Goal: Task Accomplishment & Management: Manage account settings

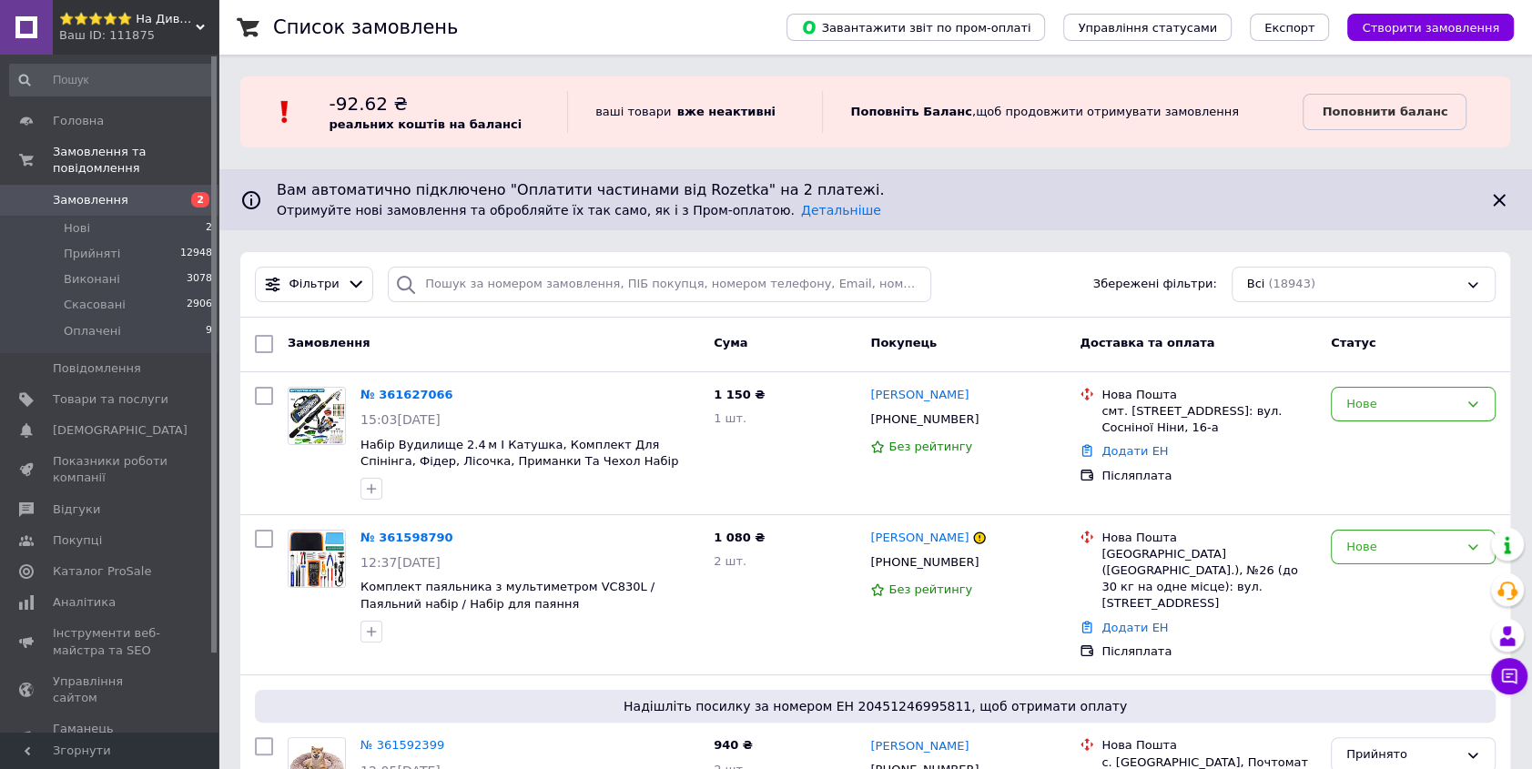
click at [975, 264] on div "Фільтри Збережені фільтри: Всі (18943)" at bounding box center [875, 285] width 1270 height 66
click at [1036, 302] on div "Фільтри Збережені фільтри: Всі (18943)" at bounding box center [875, 285] width 1270 height 66
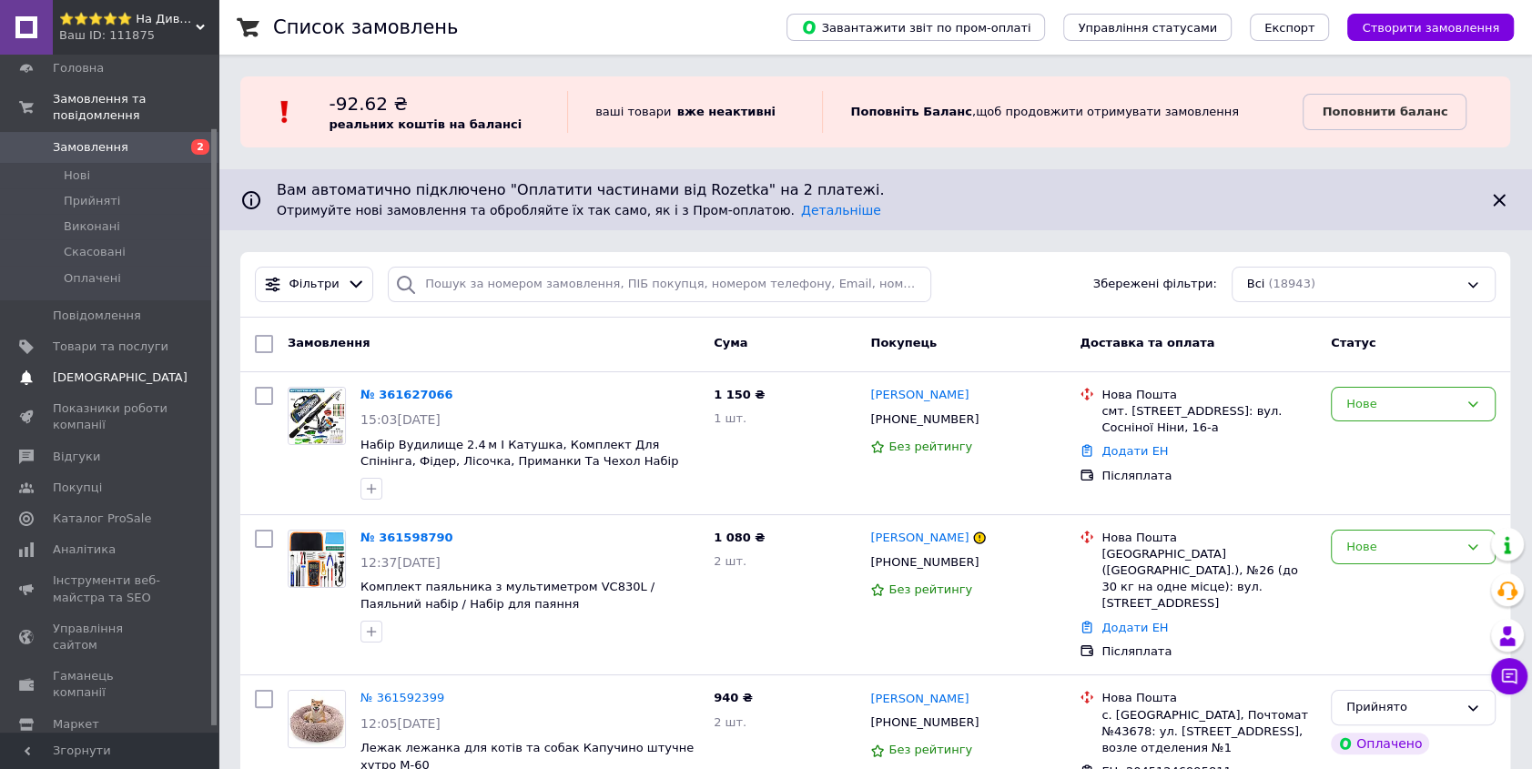
scroll to position [82, 0]
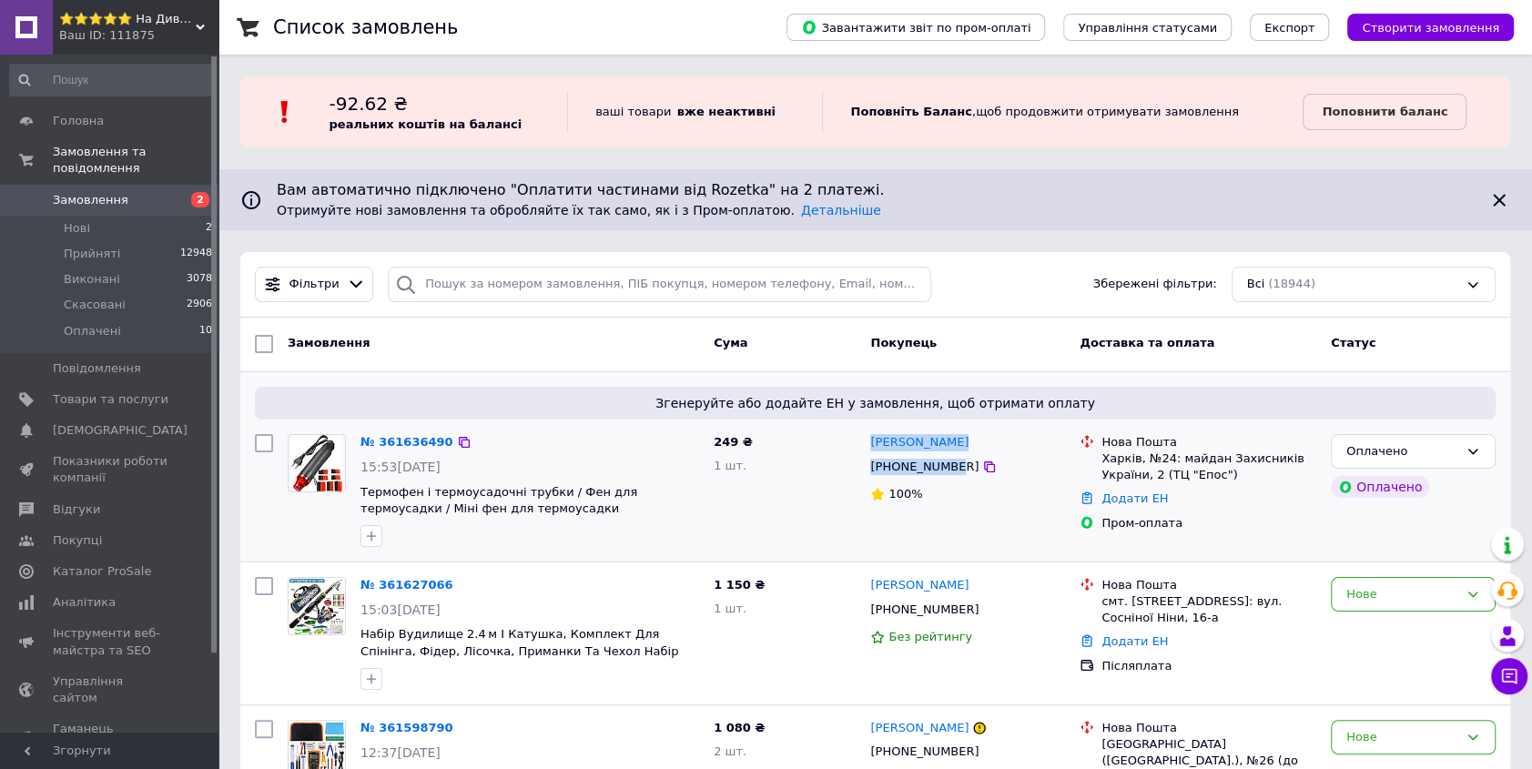
drag, startPoint x: 869, startPoint y: 437, endPoint x: 950, endPoint y: 463, distance: 85.2
copy div "Алексей Пєхота +380991815228"
click at [1123, 466] on div "Харків, №24: майдан Захисників України, 2 (ТЦ "Епос")" at bounding box center [1208, 467] width 215 height 33
click at [1123, 459] on div "Харків, №24: майдан Захисників України, 2 (ТЦ "Епос")" at bounding box center [1208, 467] width 215 height 33
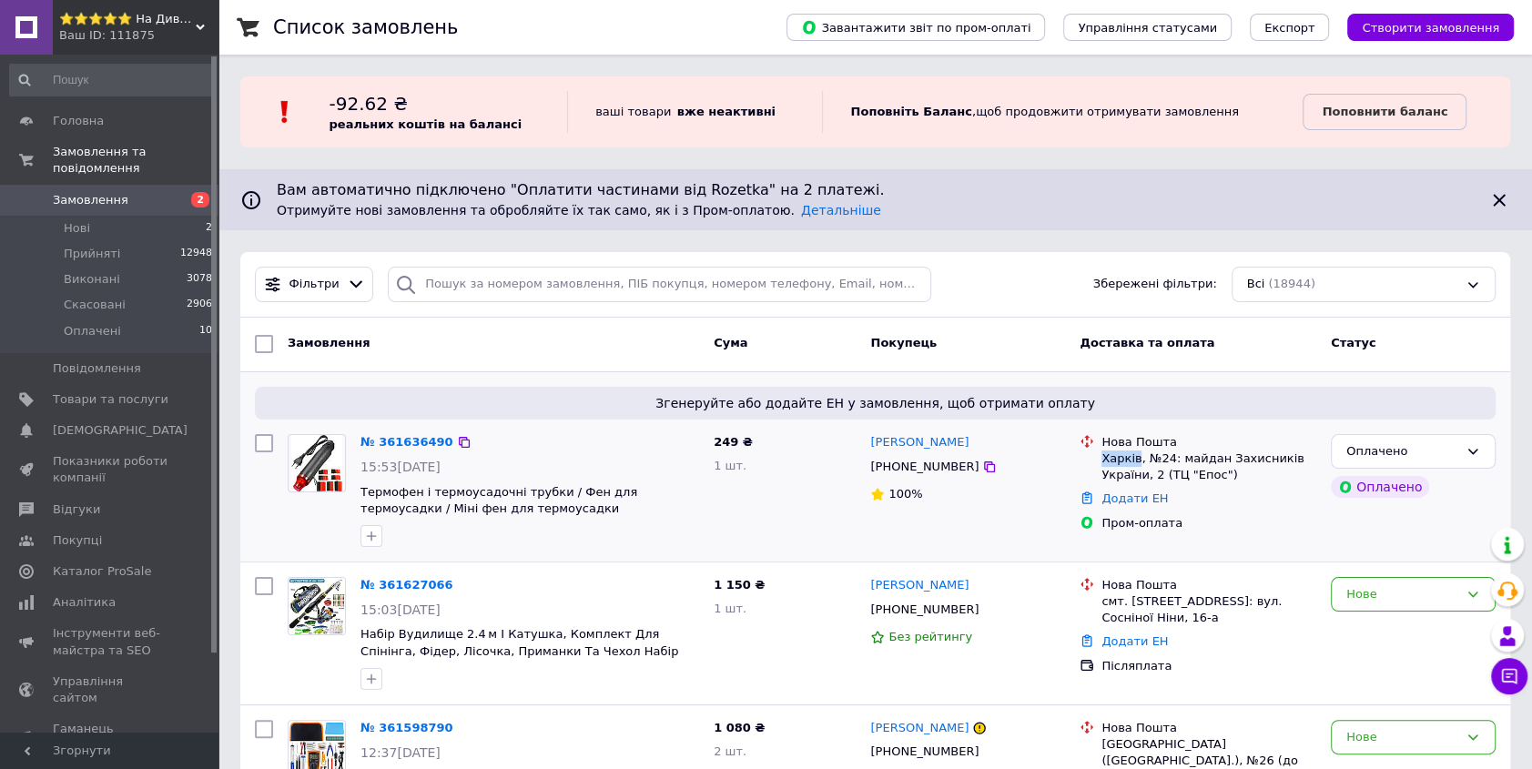
copy div "Харків"
click at [1303, 518] on div "Пром-оплата" at bounding box center [1208, 523] width 215 height 16
click at [723, 436] on span "249 ₴" at bounding box center [733, 442] width 39 height 14
copy span "249"
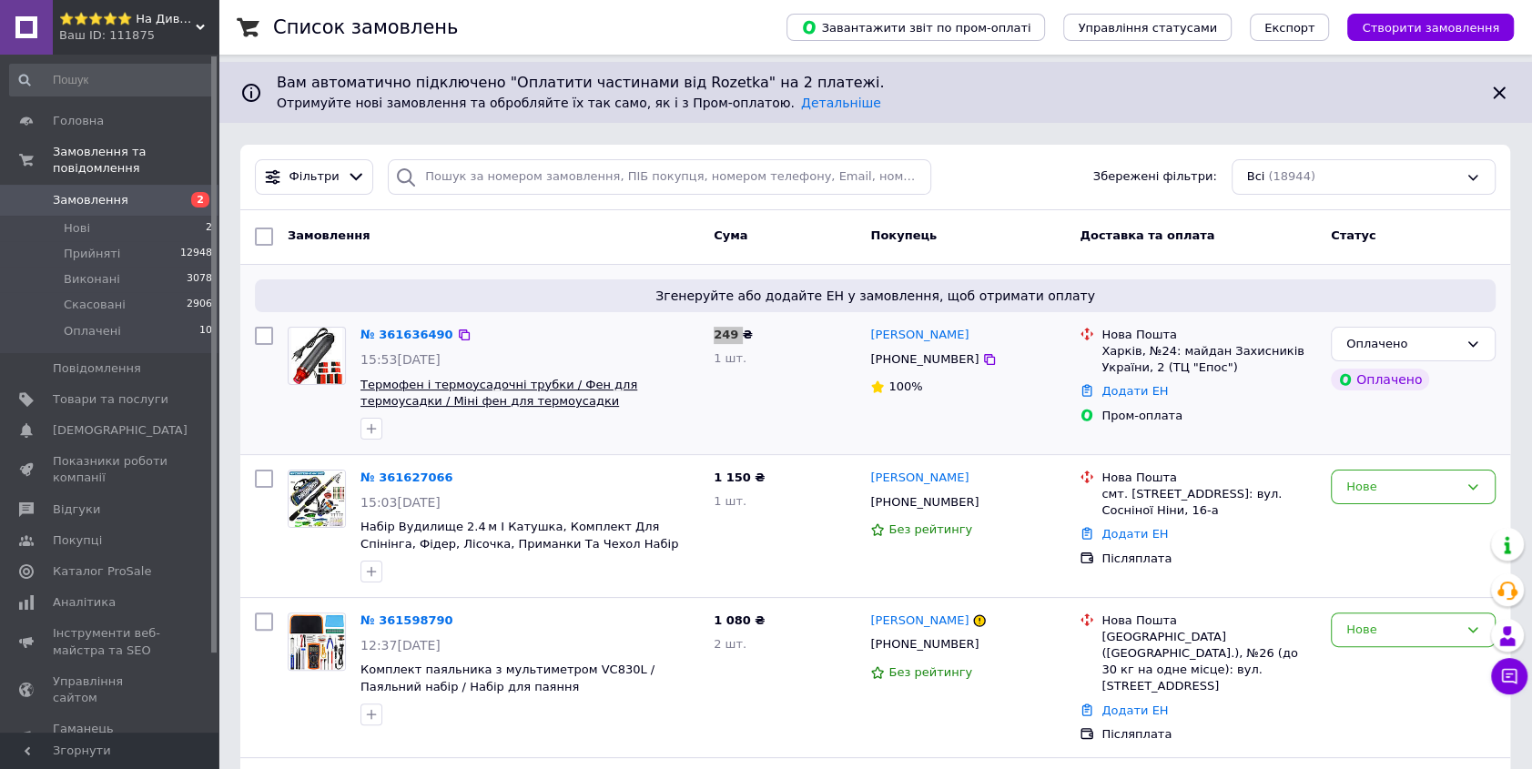
scroll to position [165, 0]
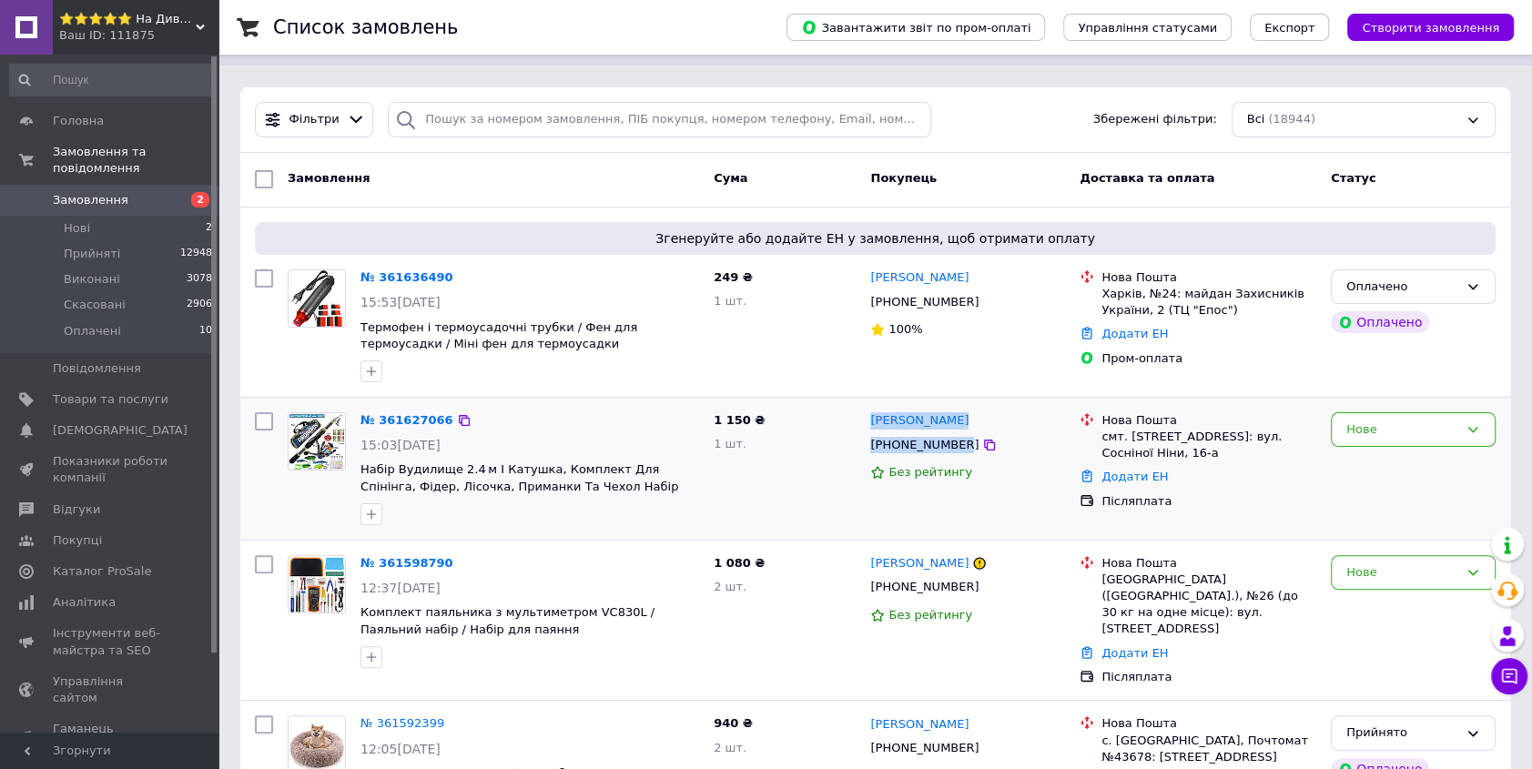
drag, startPoint x: 871, startPoint y: 422, endPoint x: 954, endPoint y: 445, distance: 85.9
copy div "Людмила Мельник +380671589941"
click at [1146, 436] on div "смт. Пісківка (Київська обл.), №1: вул. Сосніної Ніни, 16-а" at bounding box center [1208, 445] width 215 height 33
copy div "Пісківка"
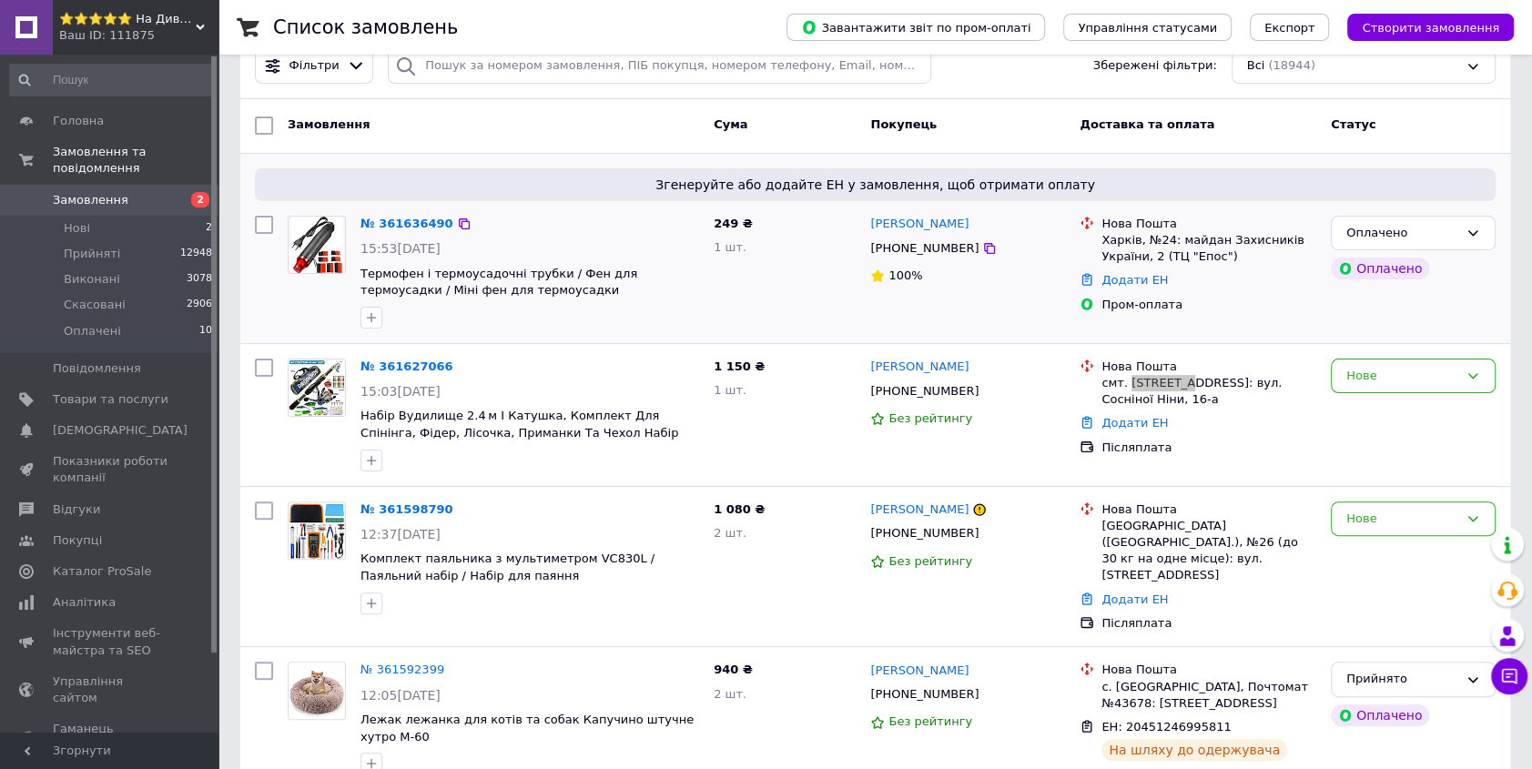
scroll to position [248, 0]
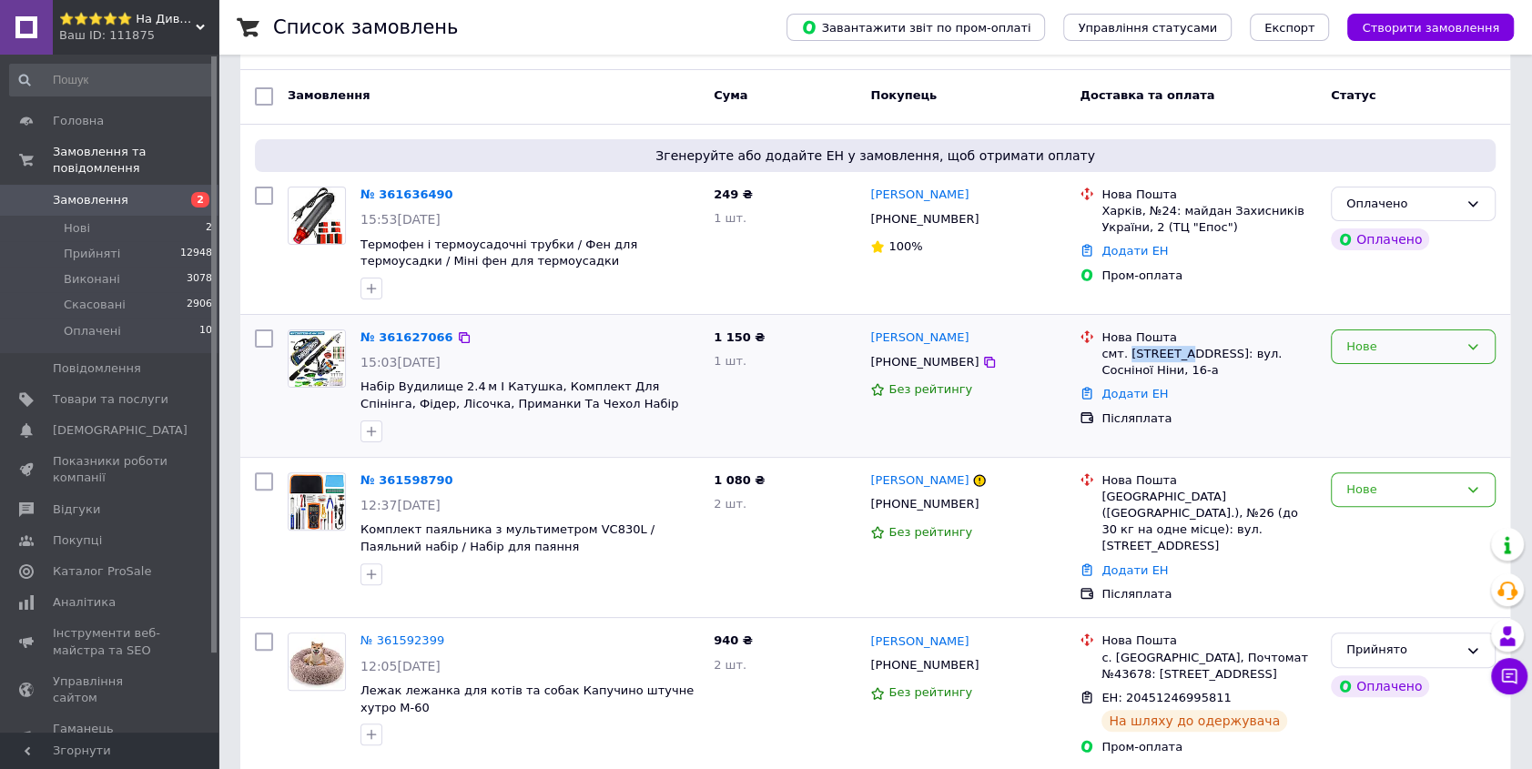
click at [1378, 350] on div "Нове" at bounding box center [1402, 347] width 112 height 19
click at [1383, 388] on li "Прийнято" at bounding box center [1413, 385] width 163 height 34
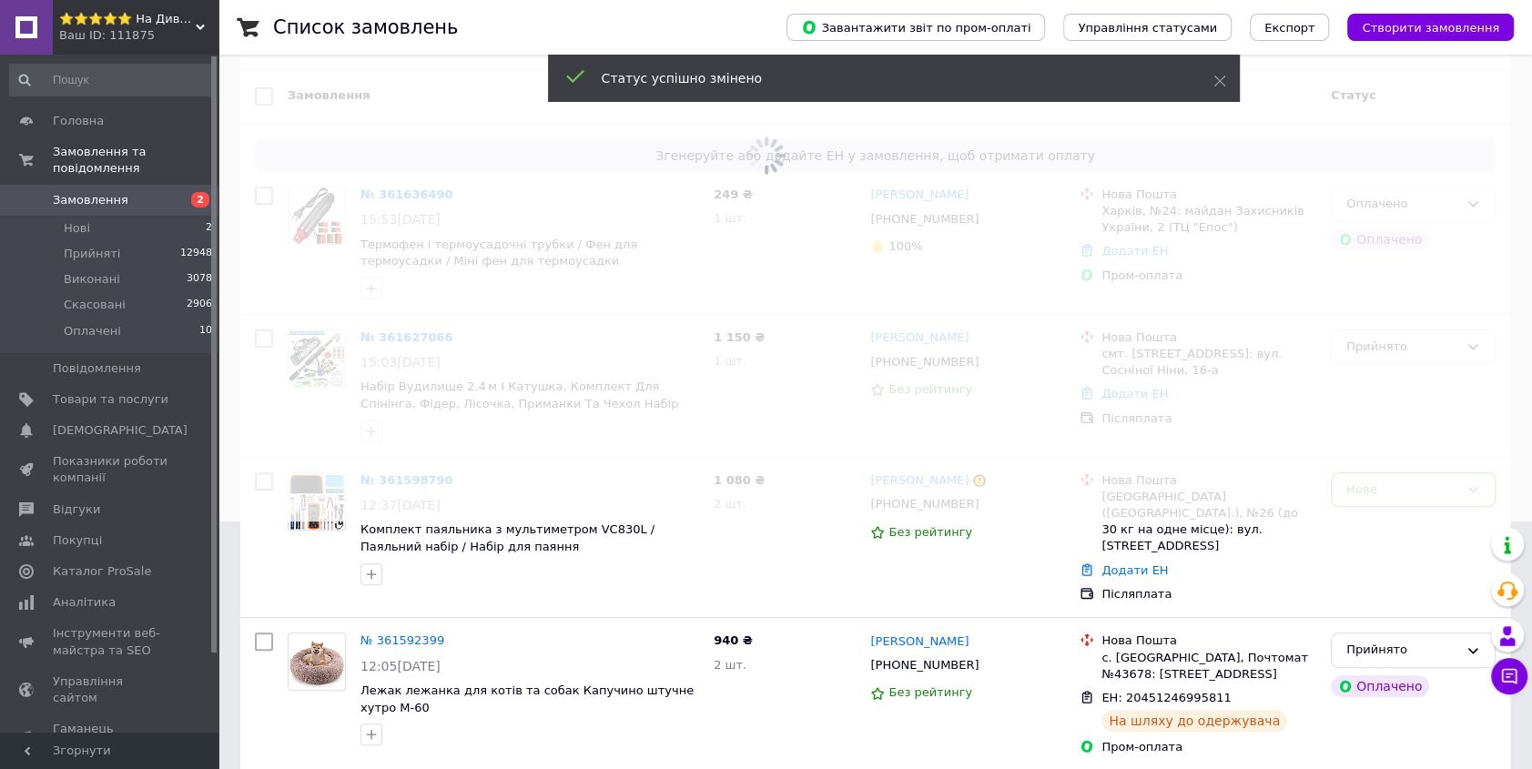
click at [390, 341] on span at bounding box center [766, 136] width 1532 height 769
click at [392, 340] on span at bounding box center [766, 136] width 1532 height 769
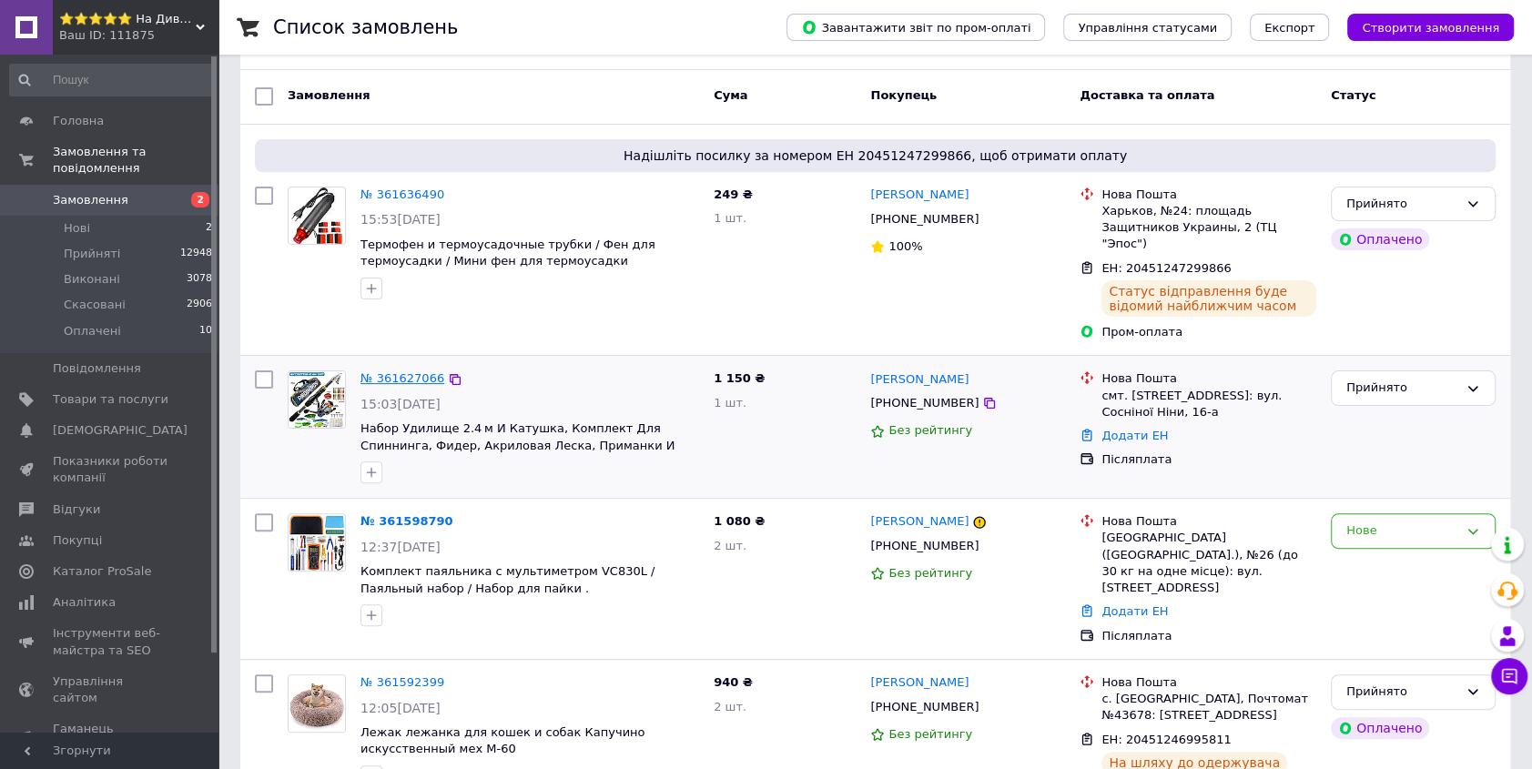
click at [410, 371] on link "№ 361627066" at bounding box center [402, 378] width 84 height 14
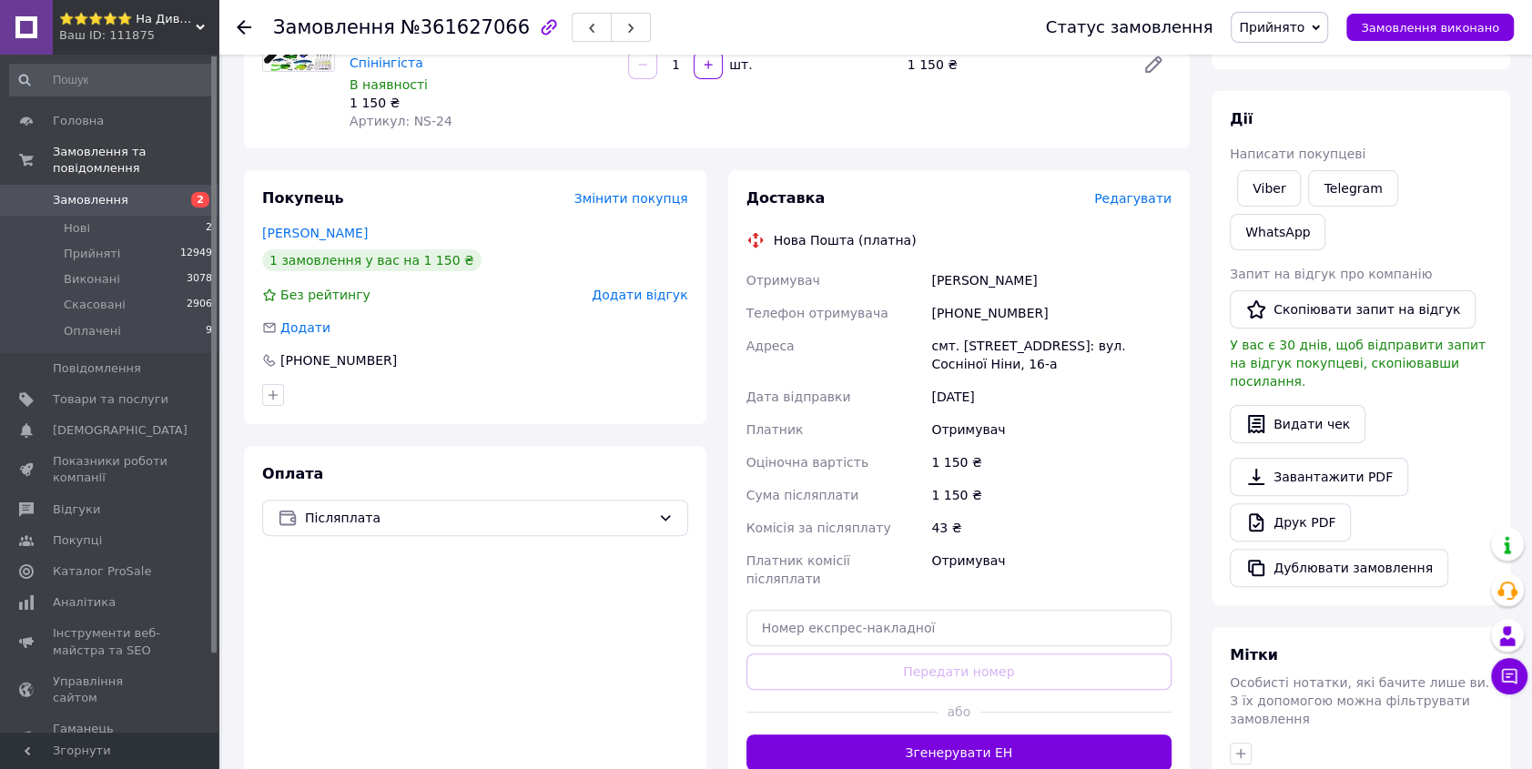
scroll to position [248, 0]
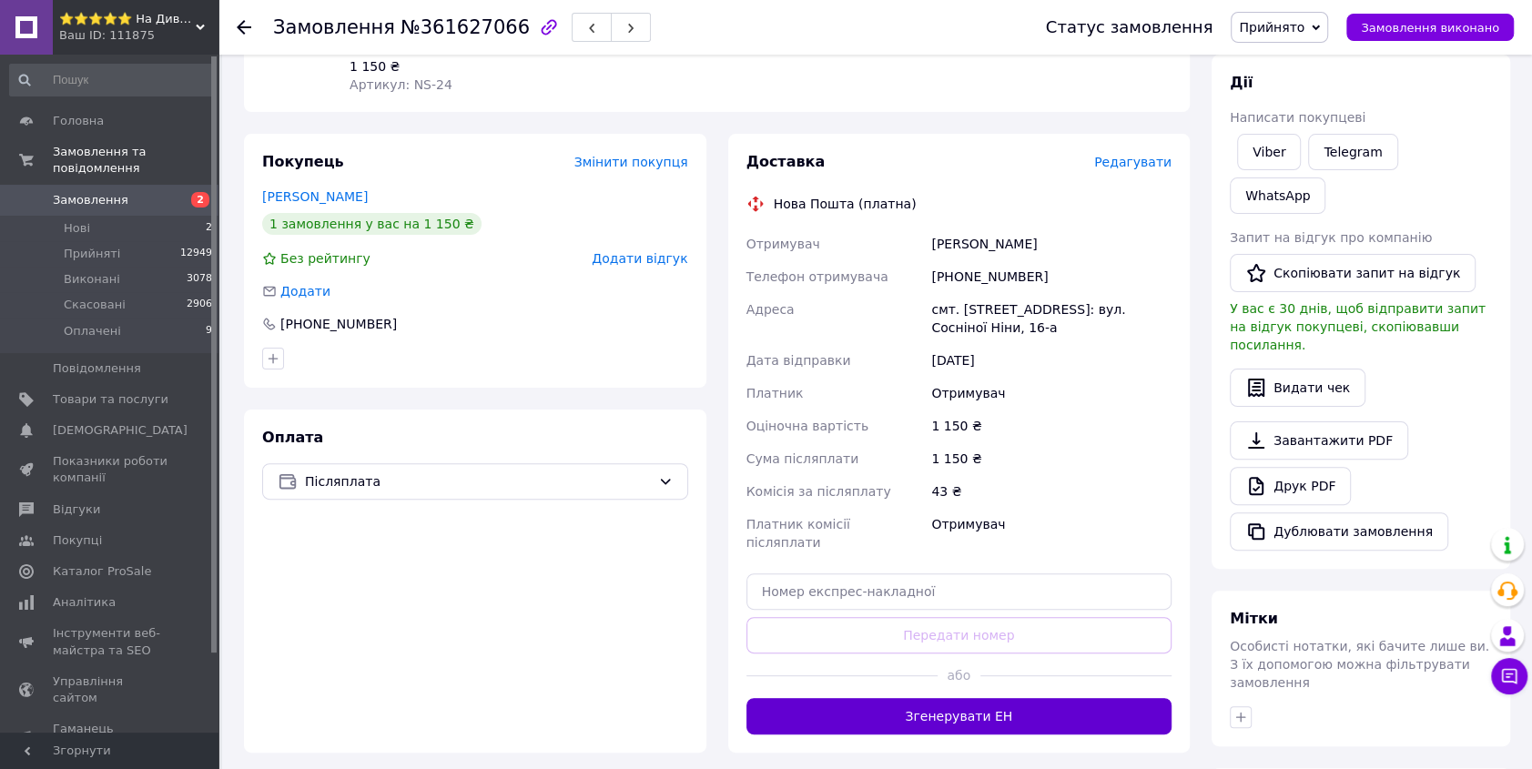
click at [996, 698] on button "Згенерувати ЕН" at bounding box center [959, 716] width 426 height 36
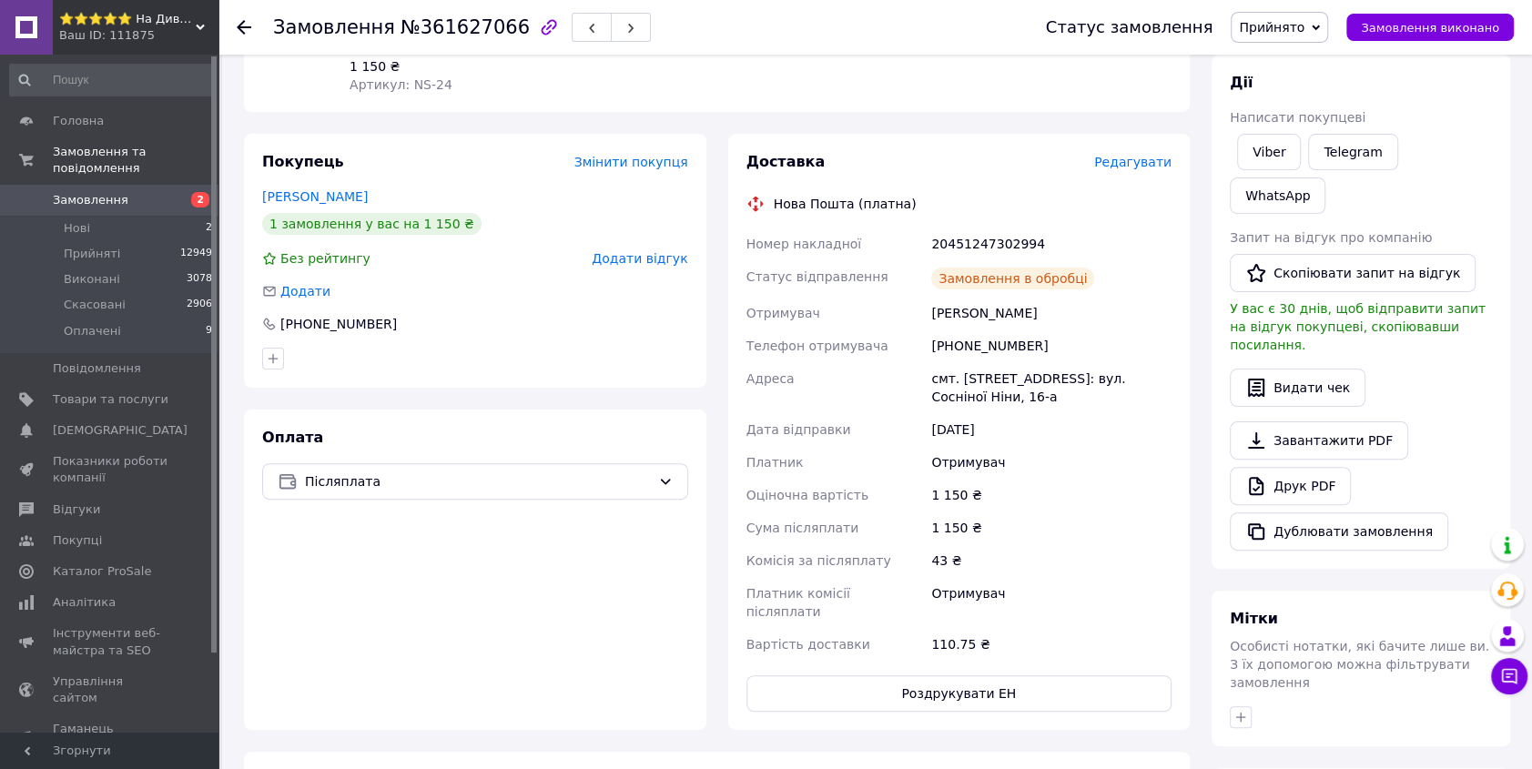
click at [998, 228] on div "20451247302994" at bounding box center [1051, 244] width 248 height 33
copy div "20451247302994"
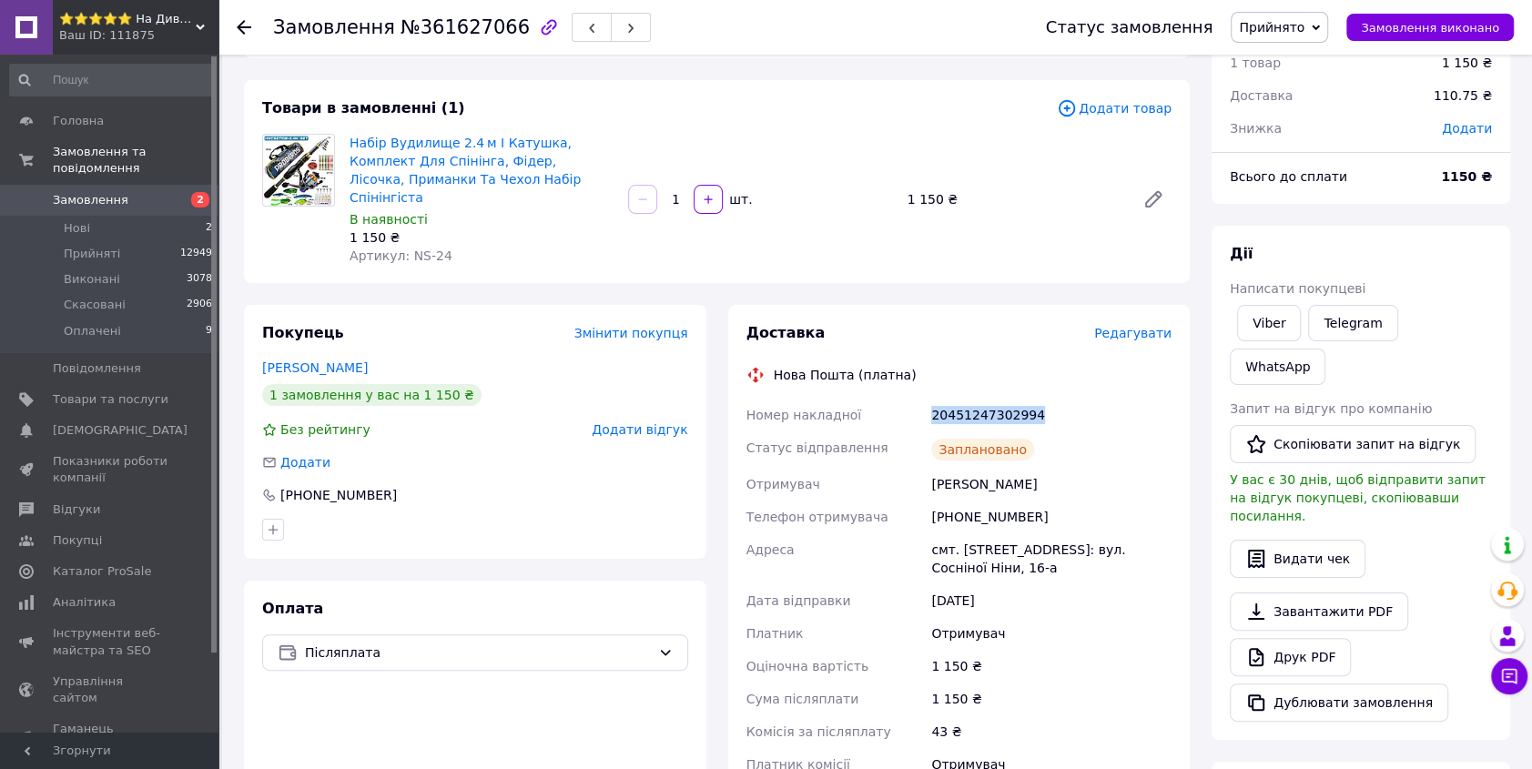
scroll to position [0, 0]
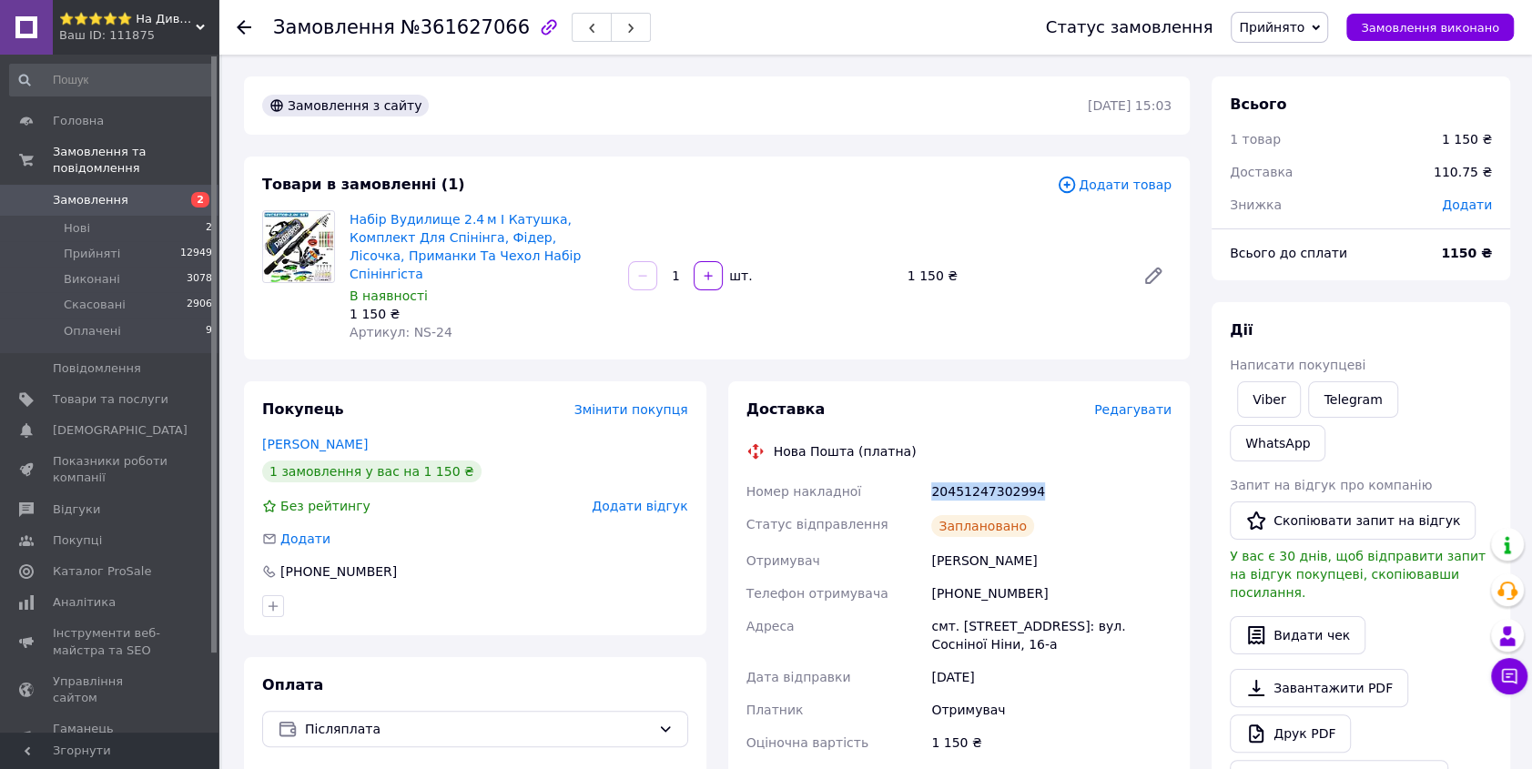
click at [155, 192] on span "Замовлення" at bounding box center [111, 200] width 116 height 16
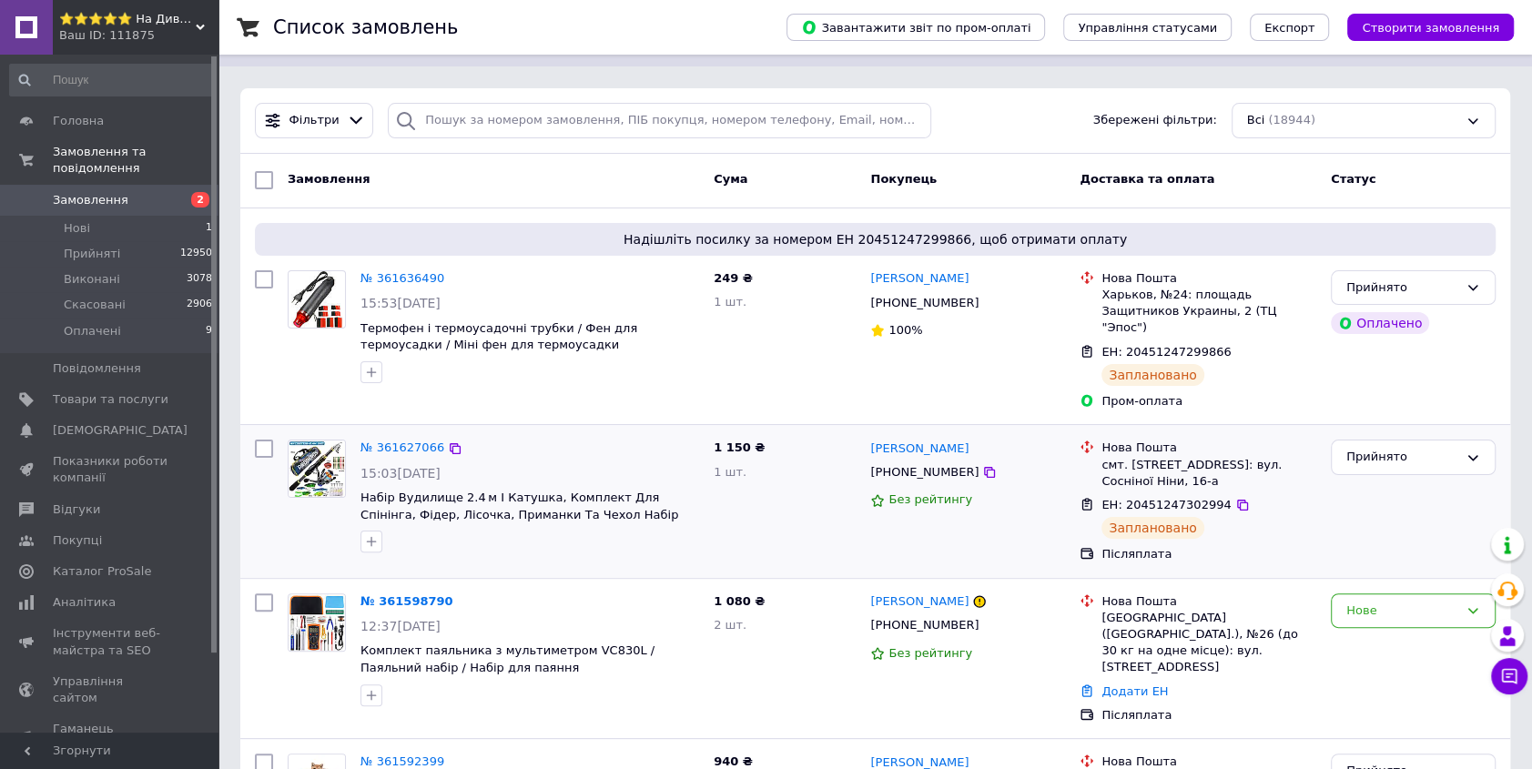
scroll to position [165, 0]
click at [1124, 609] on div "Полтава (Полтавська обл.), №26 (до 30 кг на одне місце): вул. Європейська, 66" at bounding box center [1208, 642] width 215 height 66
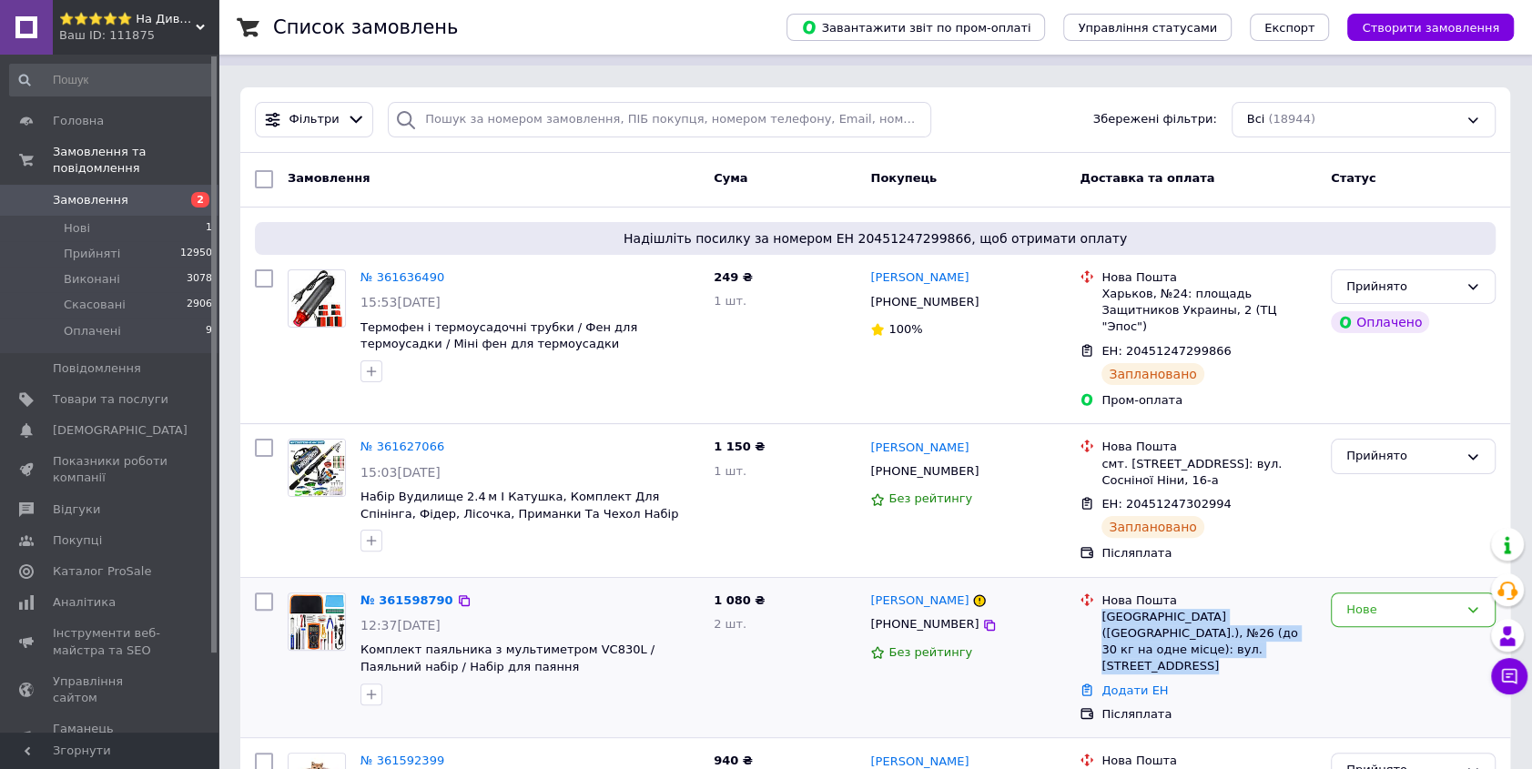
drag, startPoint x: 1124, startPoint y: 597, endPoint x: 1312, endPoint y: 619, distance: 188.8
click at [1312, 619] on div "Полтава (Полтавська обл.), №26 (до 30 кг на одне місце): вул. Європейська, 66" at bounding box center [1208, 642] width 215 height 66
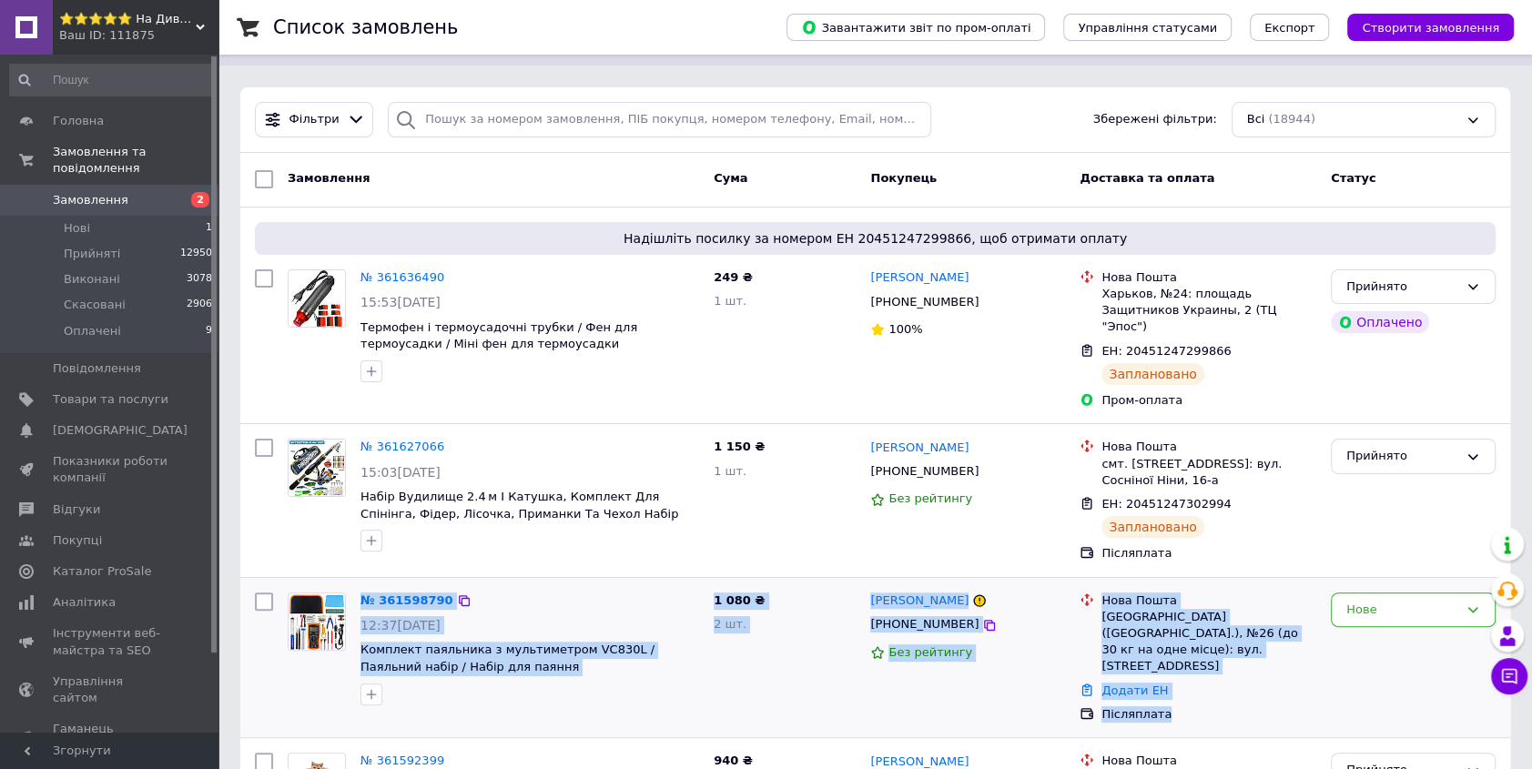
drag, startPoint x: 1195, startPoint y: 676, endPoint x: 289, endPoint y: 578, distance: 911.0
click at [289, 585] on div "№ 361598790 12:37, 12.09.2025 Комплект паяльника з мультиметром VC830L / Паяльн…" at bounding box center [875, 658] width 1255 height 146
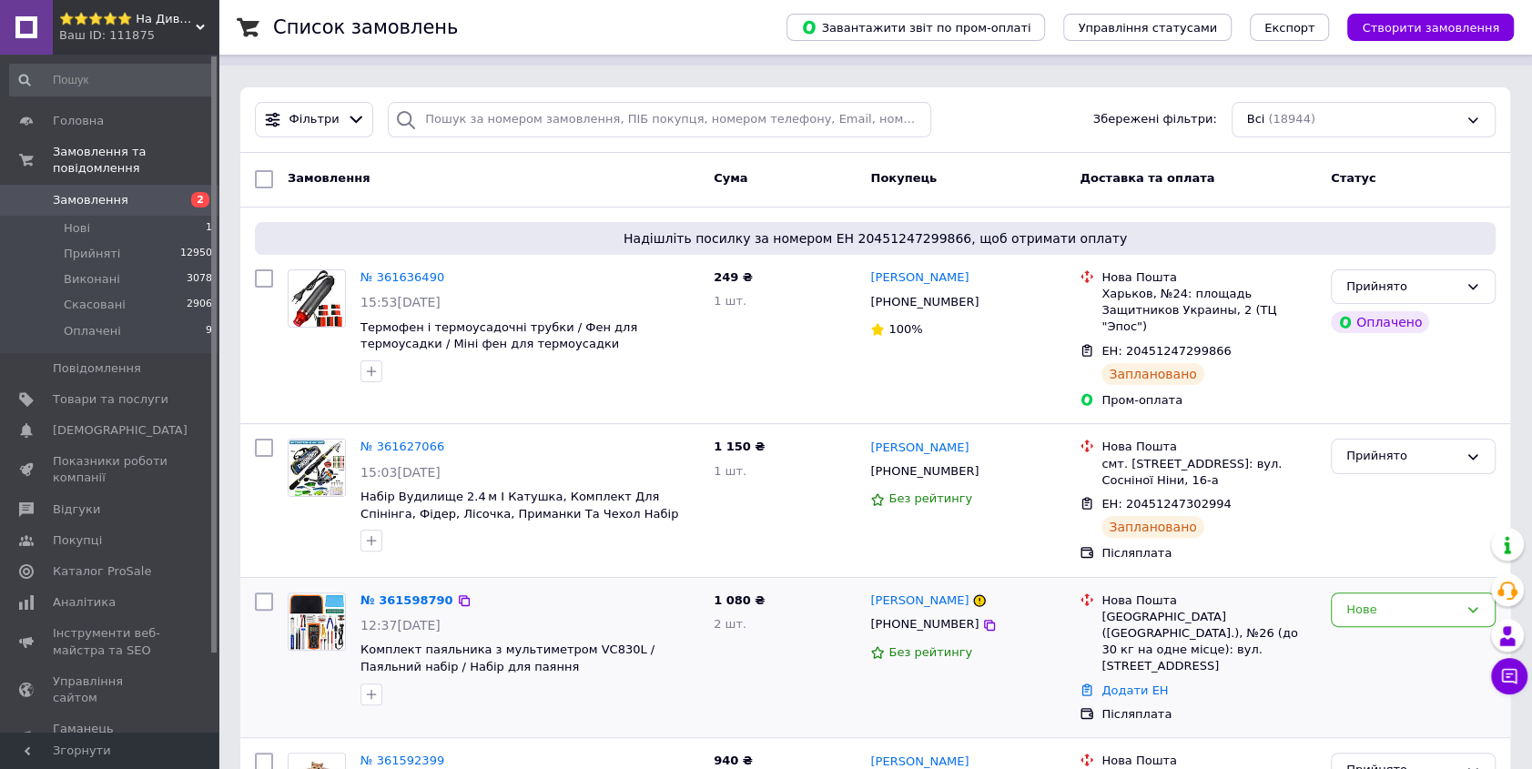
click at [1333, 654] on div "Нове" at bounding box center [1412, 658] width 179 height 146
click at [1396, 601] on div "Нове" at bounding box center [1402, 610] width 112 height 19
click at [1378, 704] on li "Скасовано" at bounding box center [1413, 714] width 163 height 34
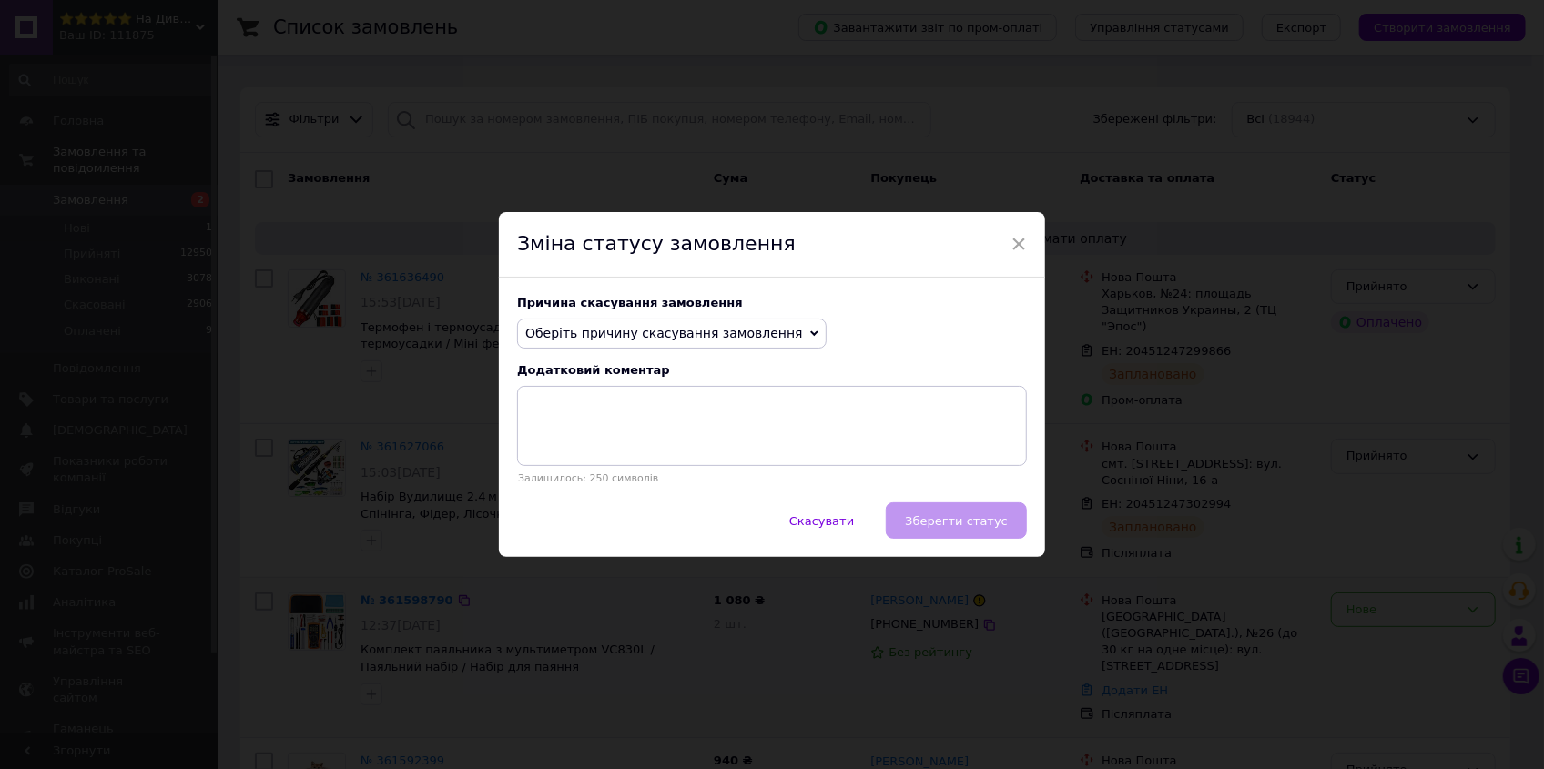
click at [634, 335] on span "Оберіть причину скасування замовлення" at bounding box center [664, 333] width 278 height 15
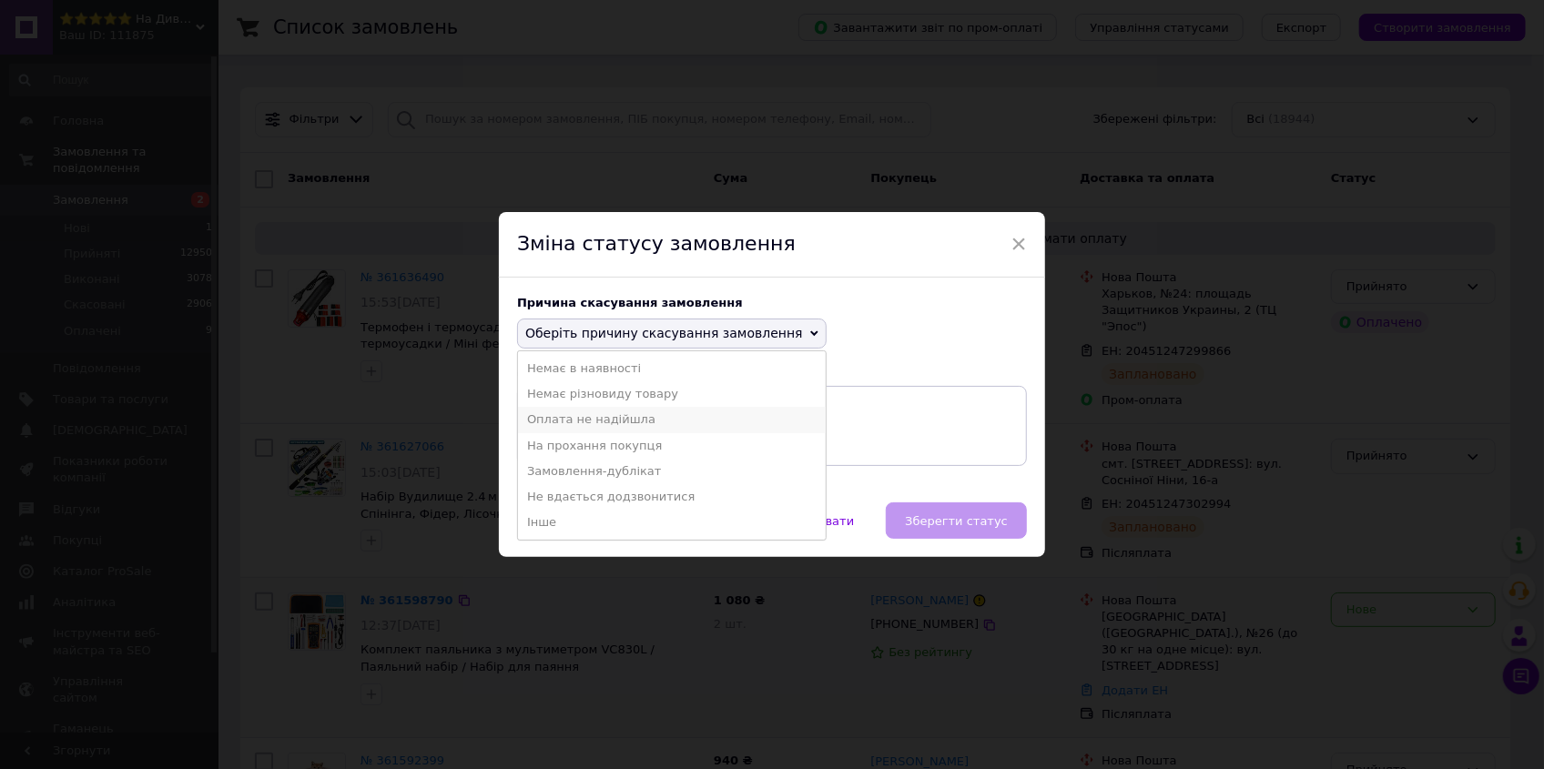
click at [581, 424] on li "Оплата не надійшла" at bounding box center [672, 419] width 308 height 25
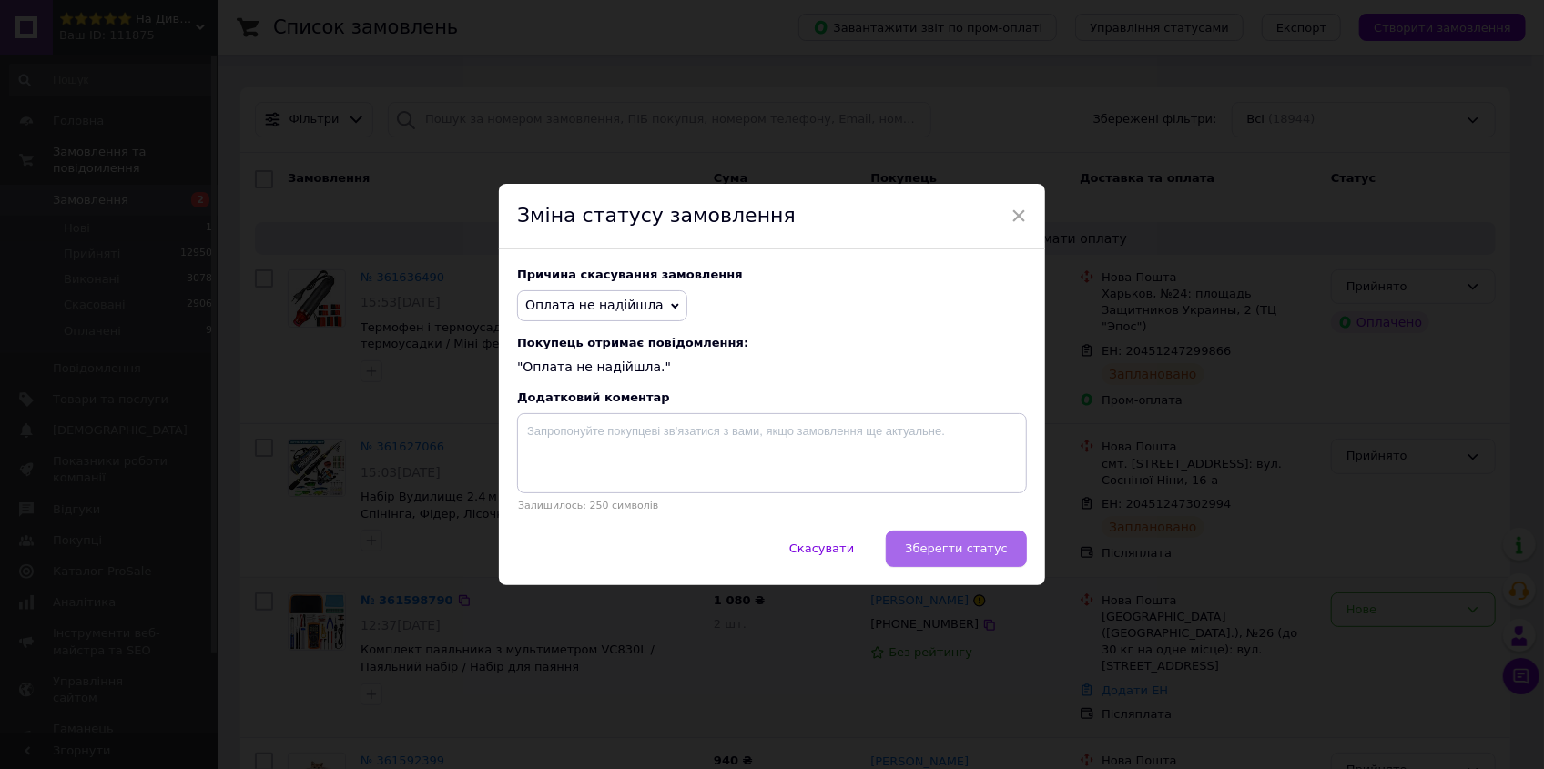
click at [925, 552] on span "Зберегти статус" at bounding box center [956, 549] width 103 height 14
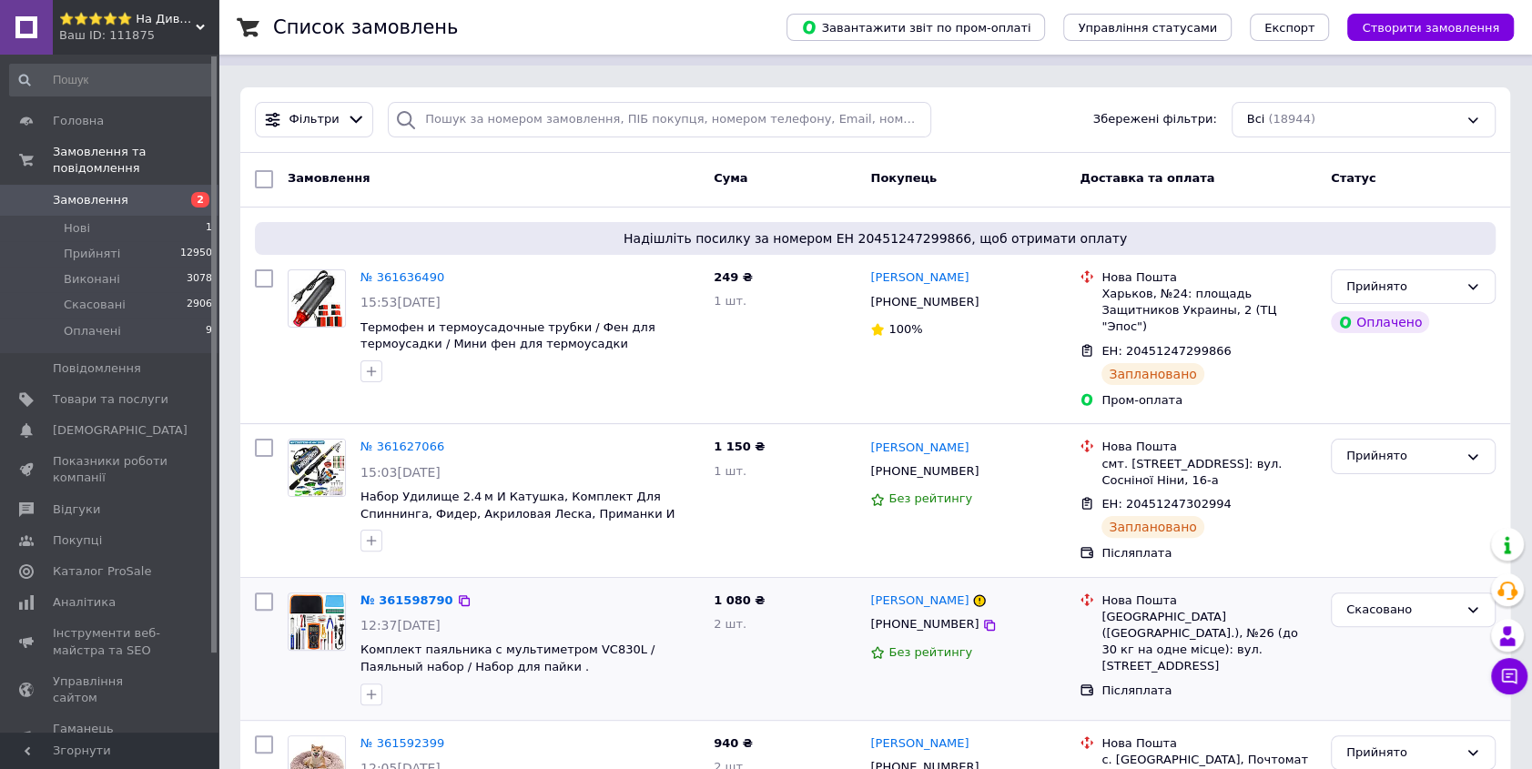
click at [736, 593] on span "1 080 ₴" at bounding box center [739, 600] width 51 height 14
drag, startPoint x: 736, startPoint y: 578, endPoint x: 710, endPoint y: 584, distance: 27.2
click at [710, 585] on div "1 080 ₴ 2 шт." at bounding box center [784, 648] width 157 height 127
click at [711, 585] on div "1 080 ₴ 2 шт." at bounding box center [784, 648] width 157 height 127
click at [719, 593] on span "1 080 ₴" at bounding box center [739, 600] width 51 height 14
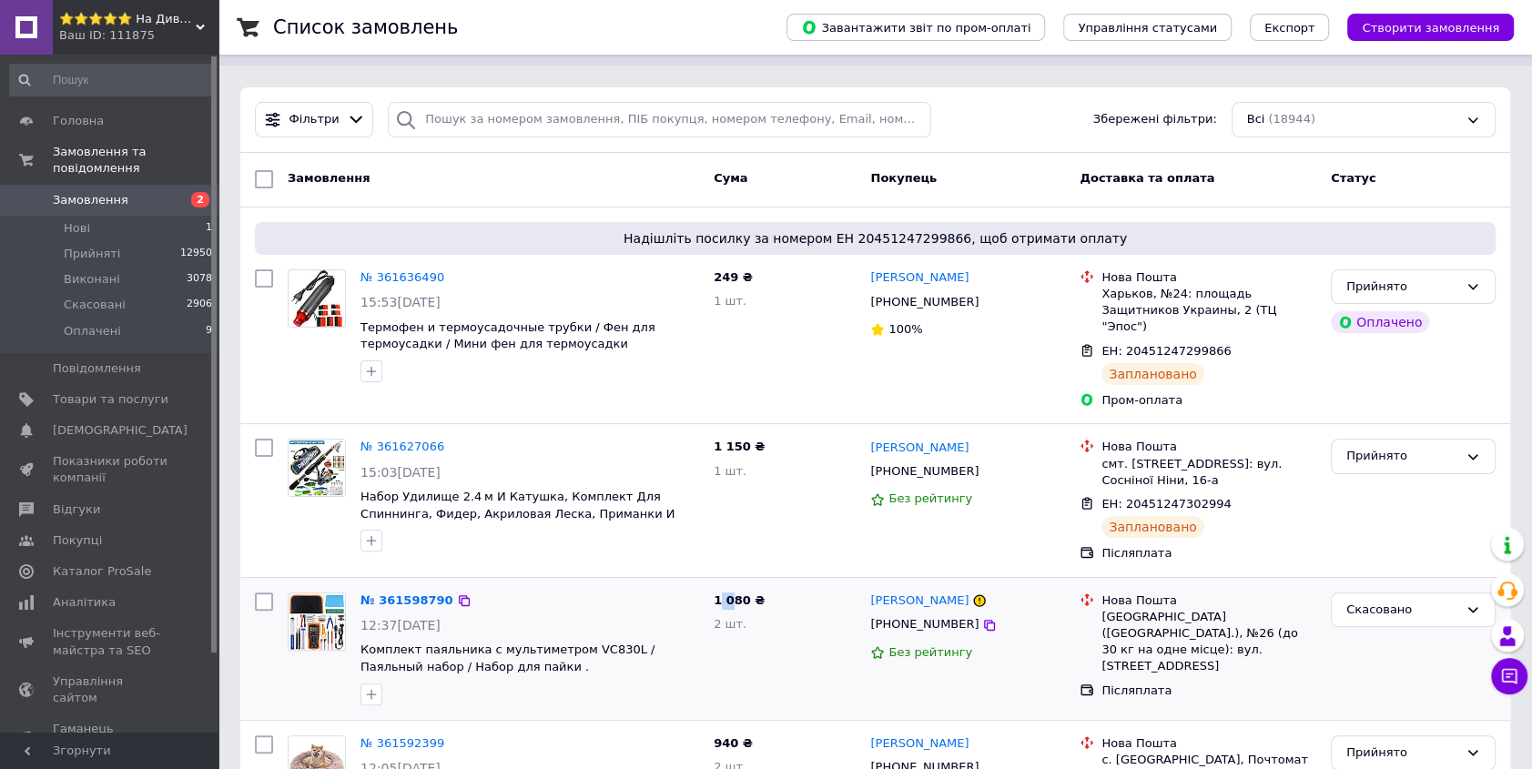
click at [719, 593] on span "1 080 ₴" at bounding box center [739, 600] width 51 height 14
click at [728, 593] on span "1 080 ₴" at bounding box center [739, 600] width 51 height 14
click at [720, 593] on span "1 080 ₴" at bounding box center [739, 600] width 51 height 14
drag, startPoint x: 1189, startPoint y: 330, endPoint x: 1212, endPoint y: 337, distance: 24.5
click at [1212, 341] on div "ЕН: 20451247299866" at bounding box center [1209, 351] width 218 height 21
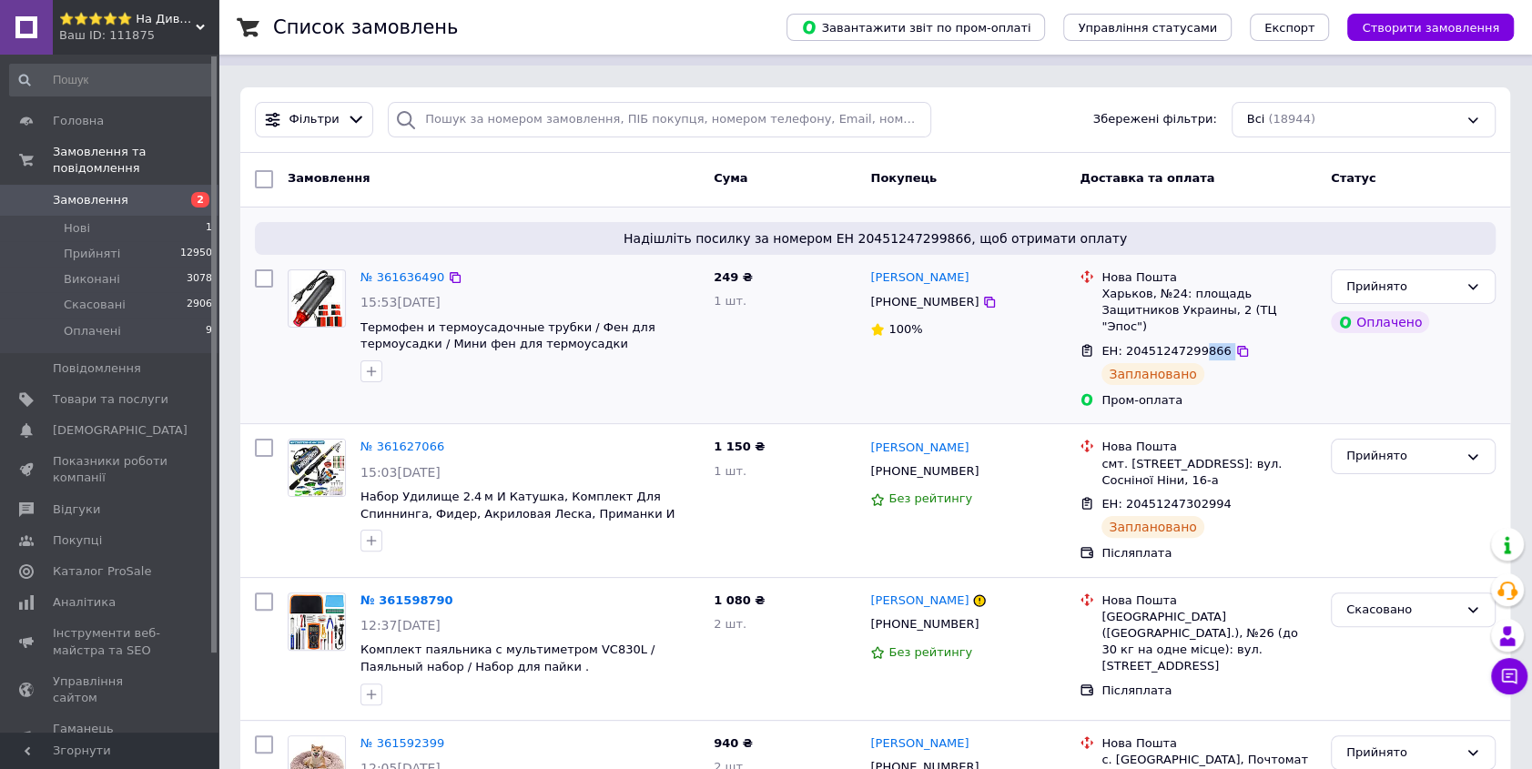
copy div "866"
drag, startPoint x: 1189, startPoint y: 482, endPoint x: 1207, endPoint y: 484, distance: 18.3
click at [1207, 497] on span "ЕН: 20451247302994" at bounding box center [1165, 504] width 129 height 14
drag, startPoint x: 1211, startPoint y: 483, endPoint x: 1188, endPoint y: 480, distance: 23.9
click at [1188, 494] on div "ЕН: 20451247302994" at bounding box center [1209, 504] width 218 height 21
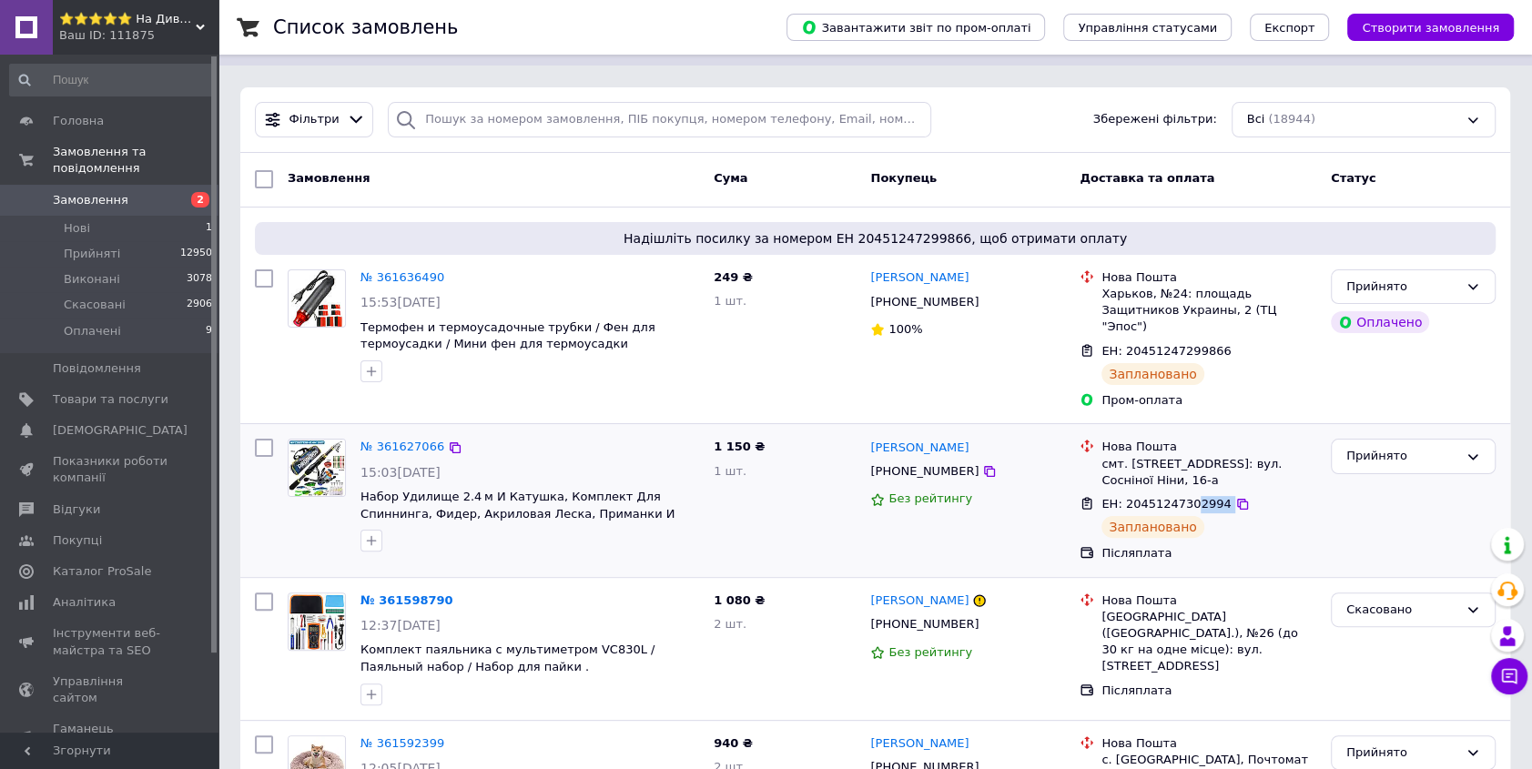
copy div "2994"
drag, startPoint x: 1205, startPoint y: 337, endPoint x: 1183, endPoint y: 337, distance: 21.8
click at [1183, 344] on span "ЕН: 20451247299866" at bounding box center [1165, 351] width 129 height 14
copy span "986"
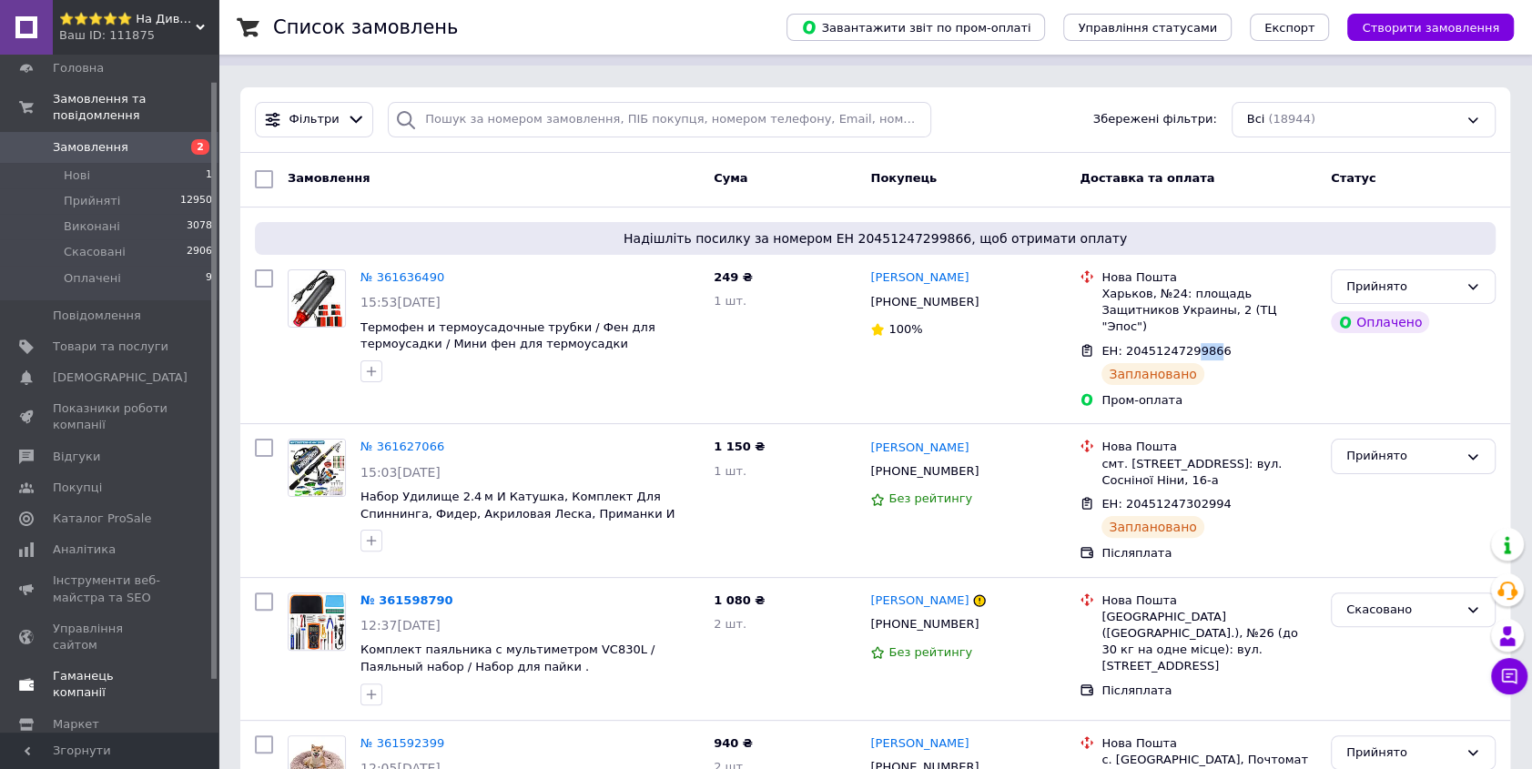
scroll to position [82, 0]
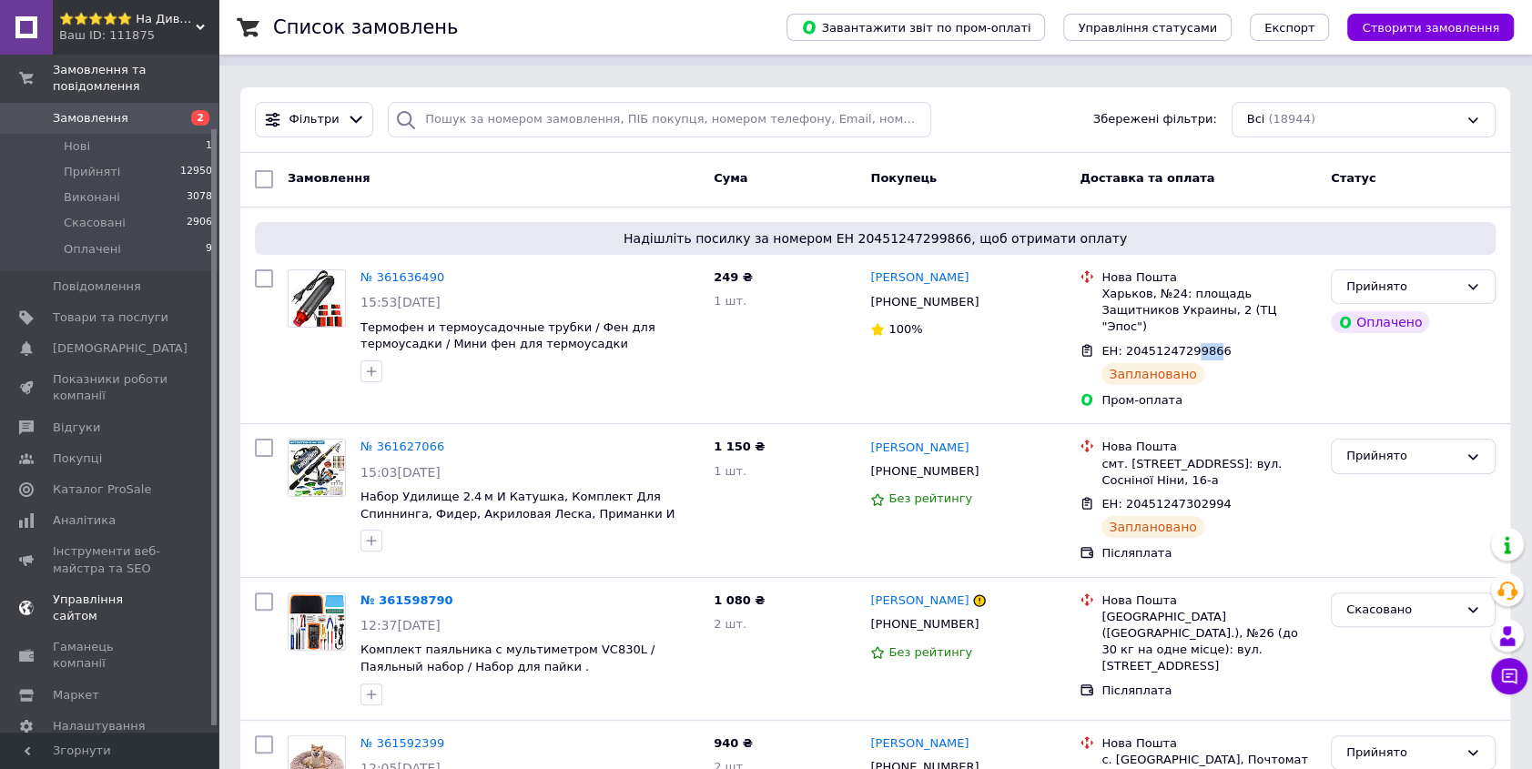
click at [115, 584] on link "Управління сайтом" at bounding box center [111, 607] width 223 height 47
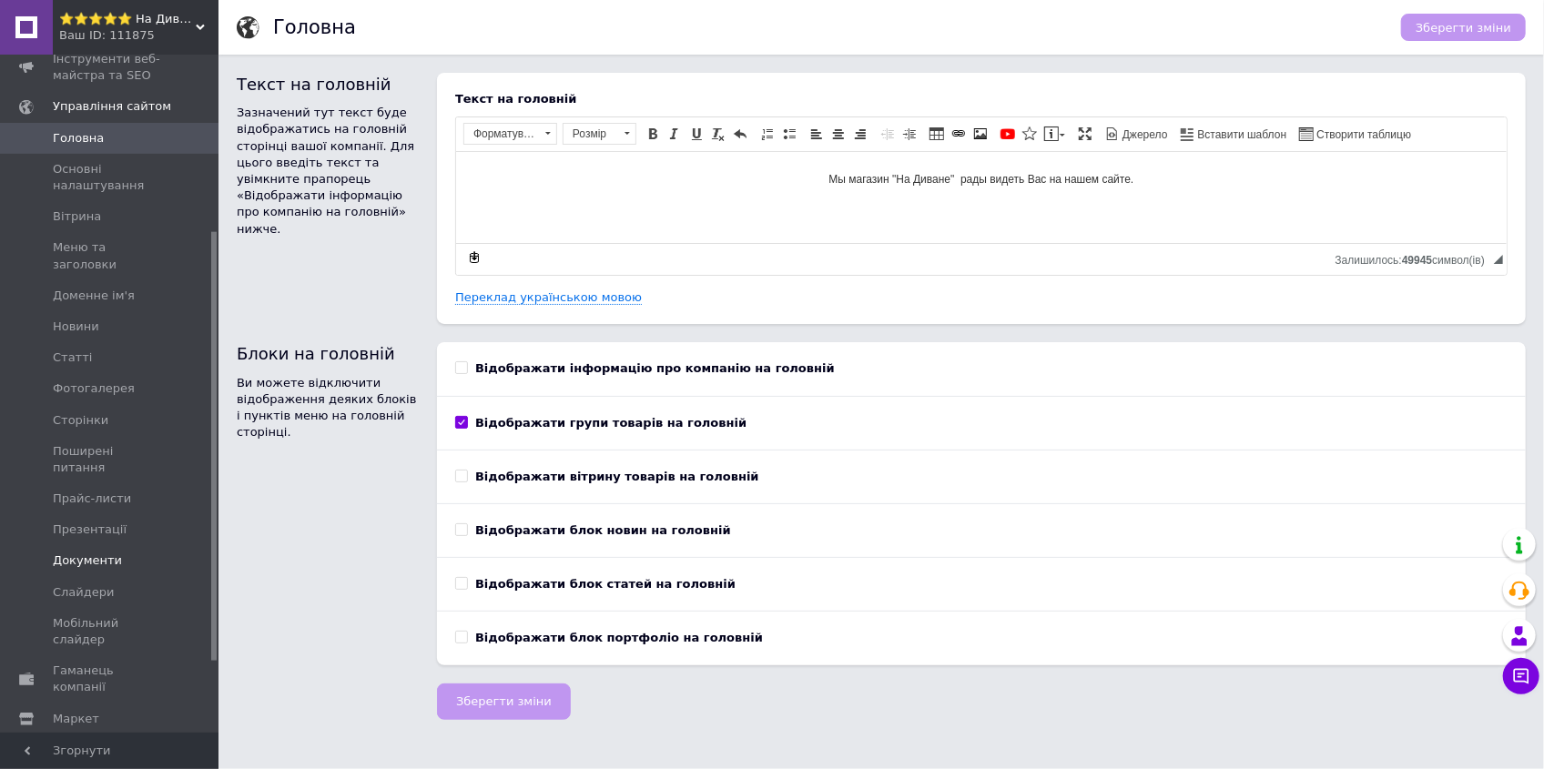
scroll to position [389, 0]
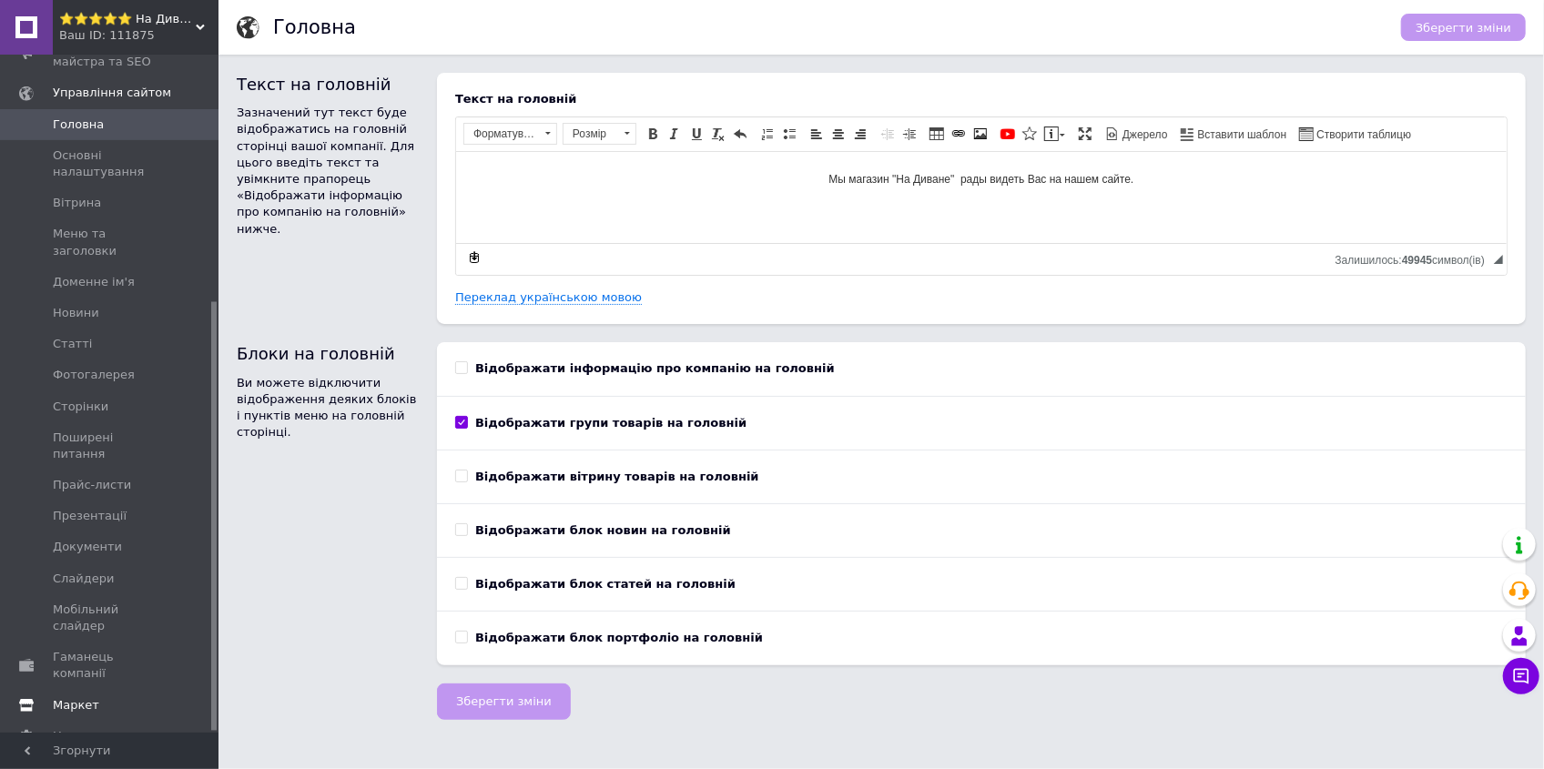
click at [81, 697] on span "Маркет" at bounding box center [76, 705] width 46 height 16
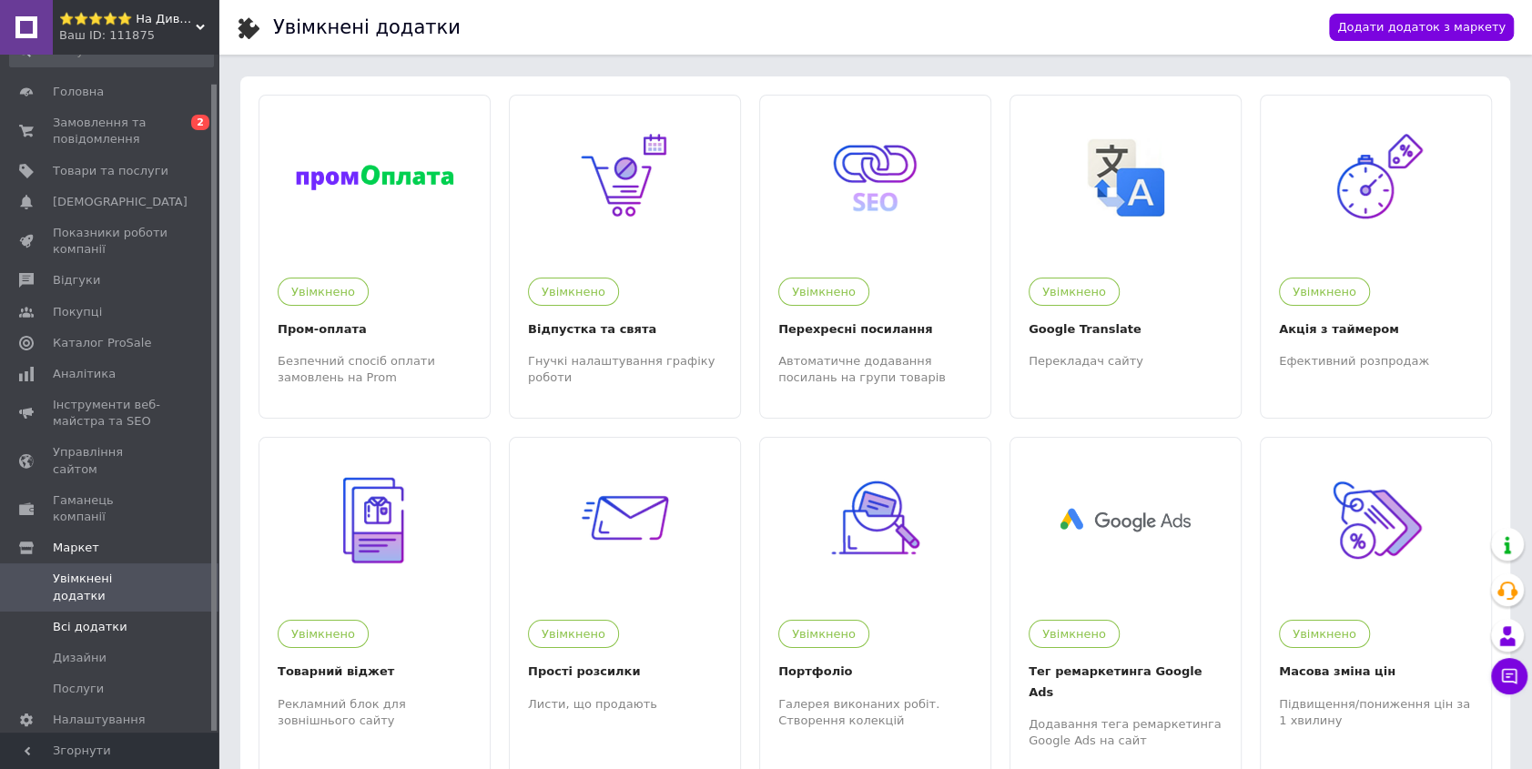
click at [100, 619] on span "Всі додатки" at bounding box center [90, 627] width 75 height 16
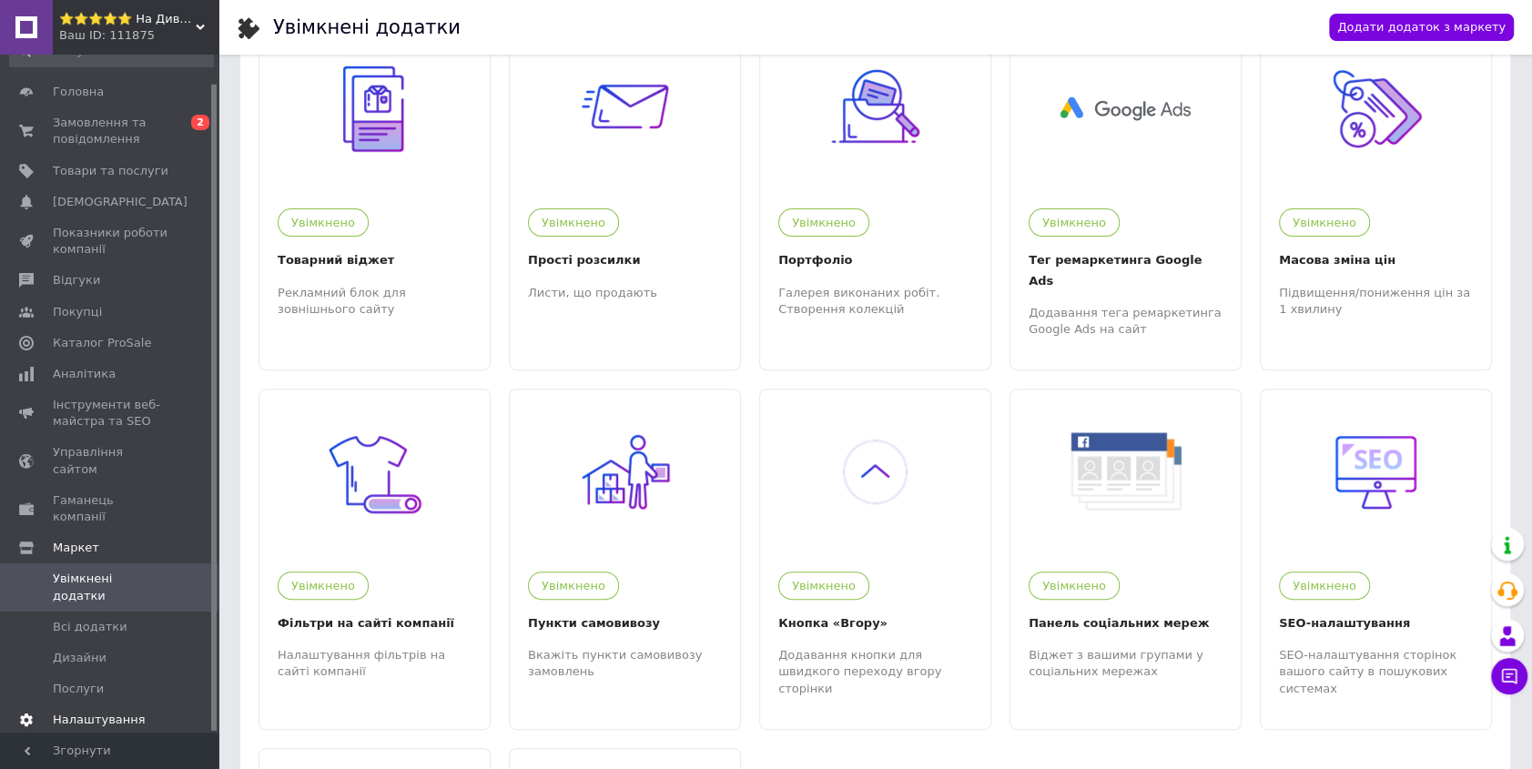
scroll to position [413, 0]
click at [91, 712] on span "Налаштування" at bounding box center [99, 720] width 93 height 16
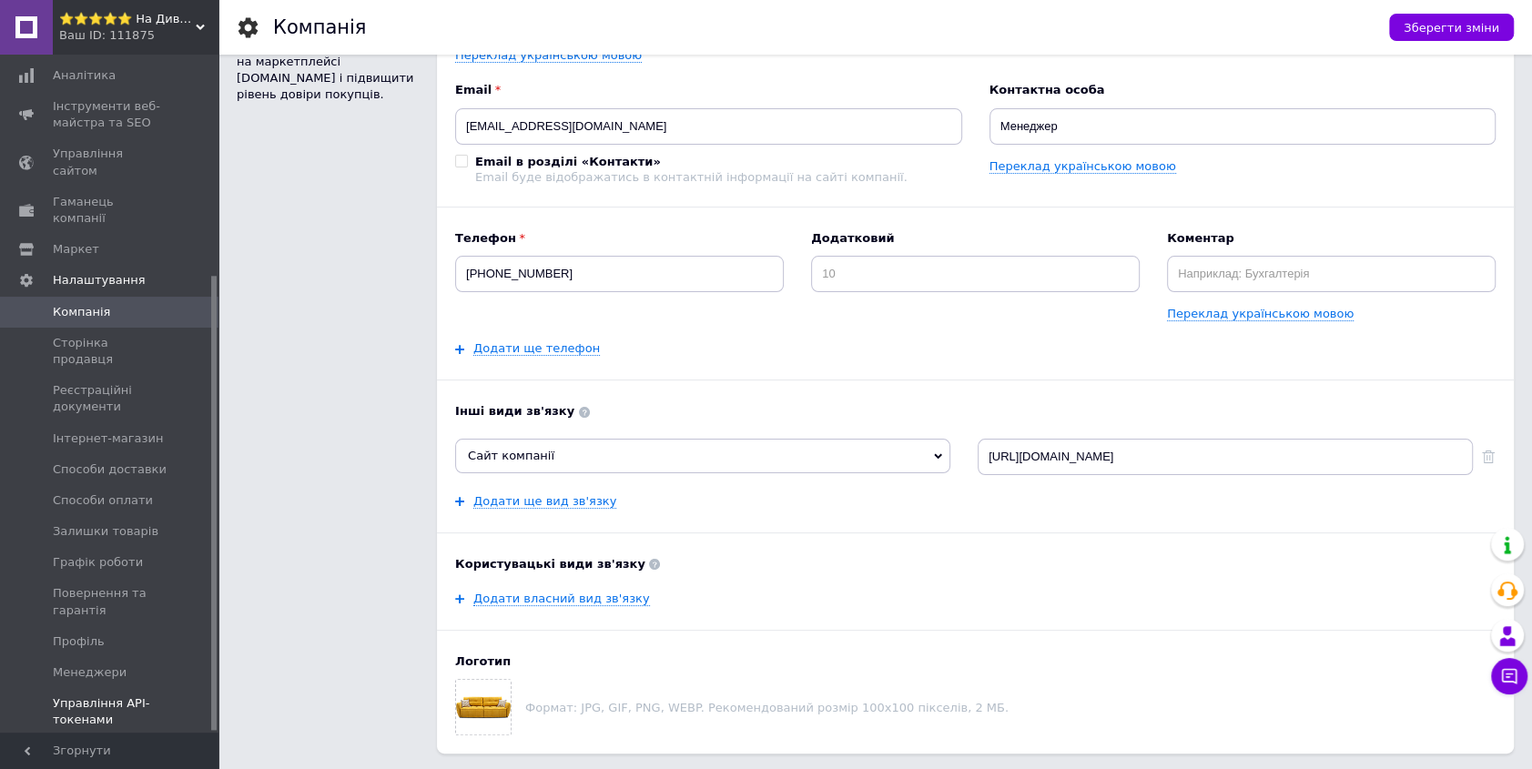
scroll to position [165, 0]
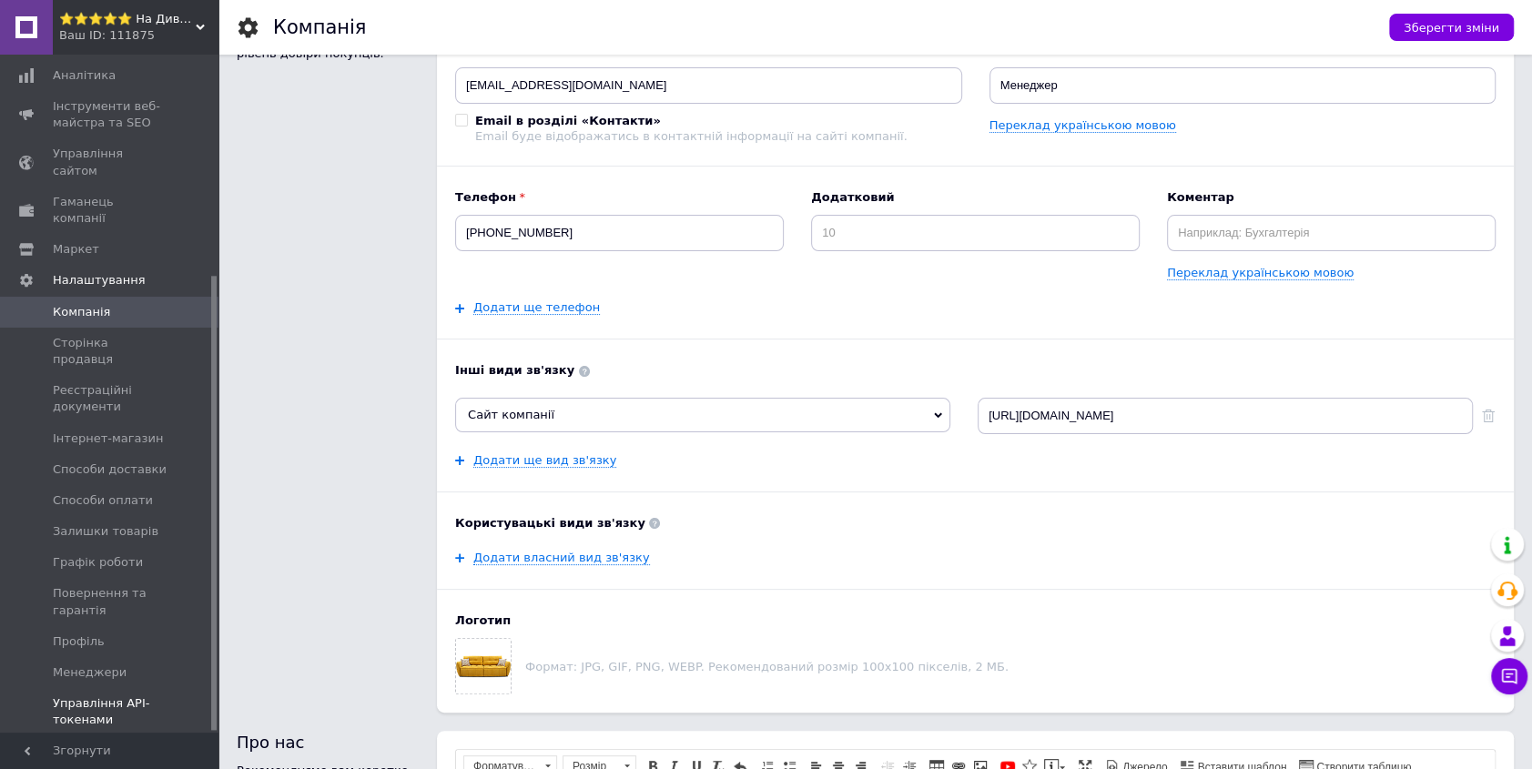
click at [98, 695] on span "Управління API-токенами" at bounding box center [111, 711] width 116 height 33
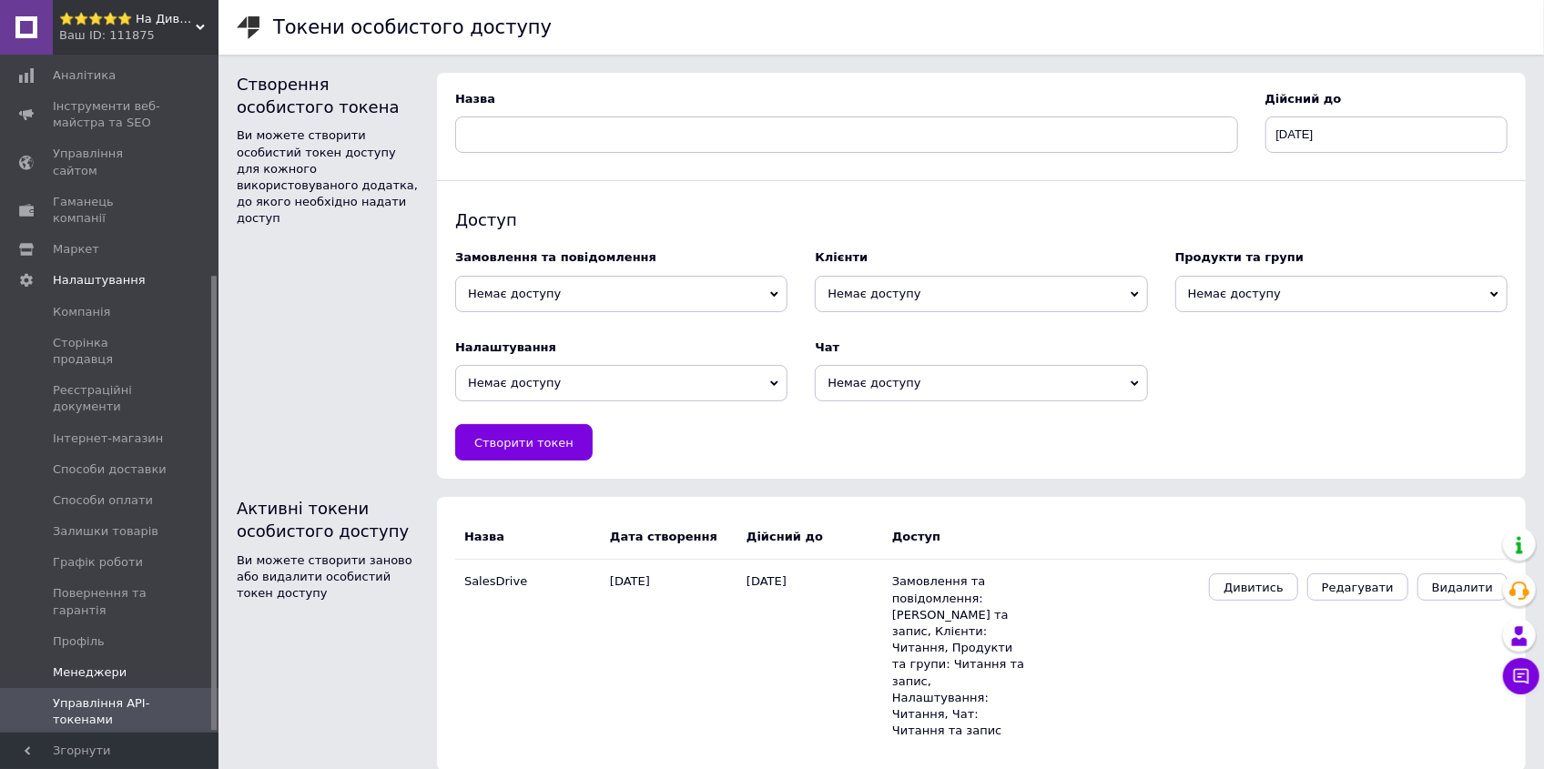
click at [92, 664] on span "Менеджери" at bounding box center [90, 672] width 74 height 16
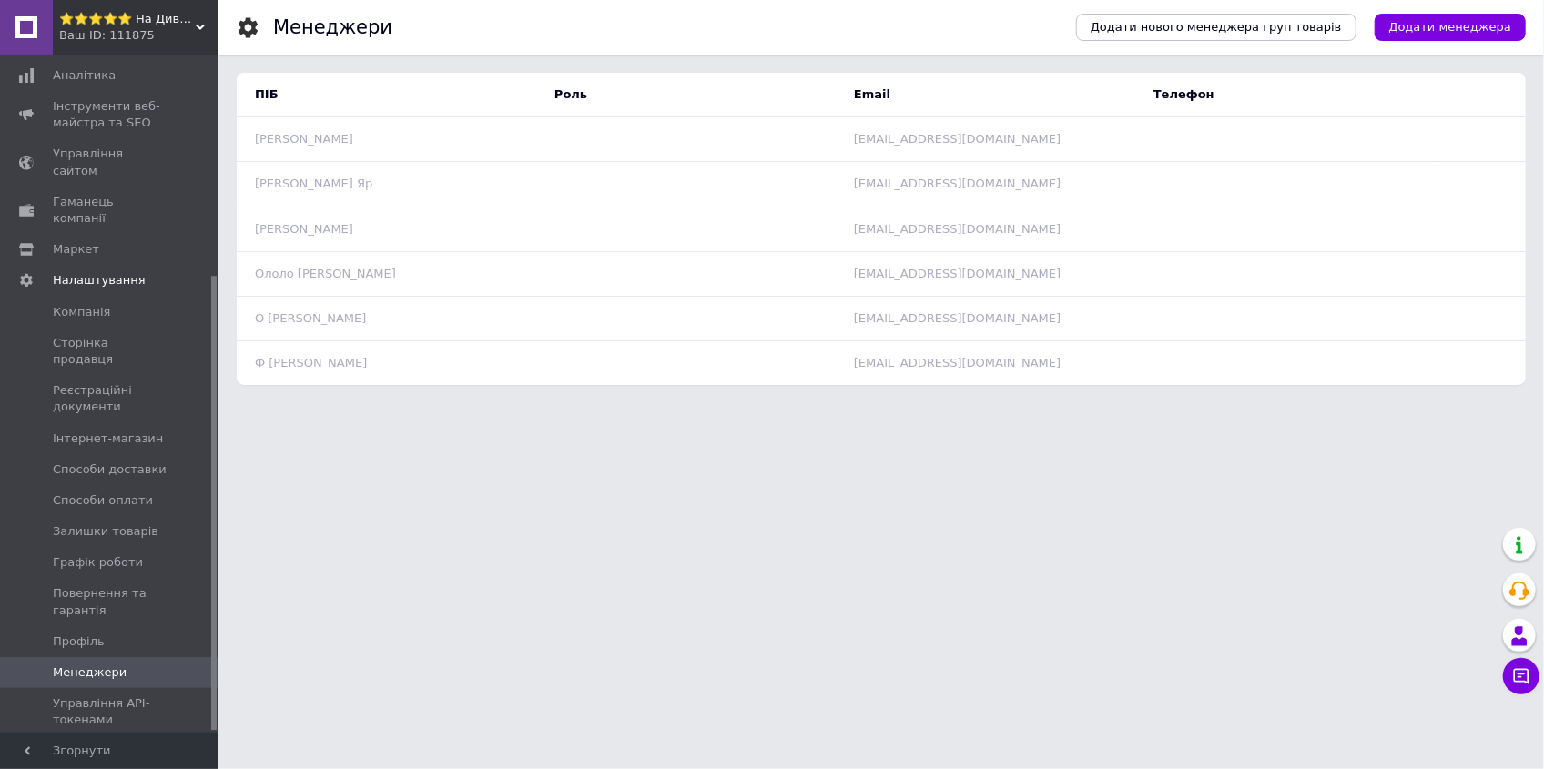
click at [82, 626] on link "Профіль" at bounding box center [111, 641] width 223 height 31
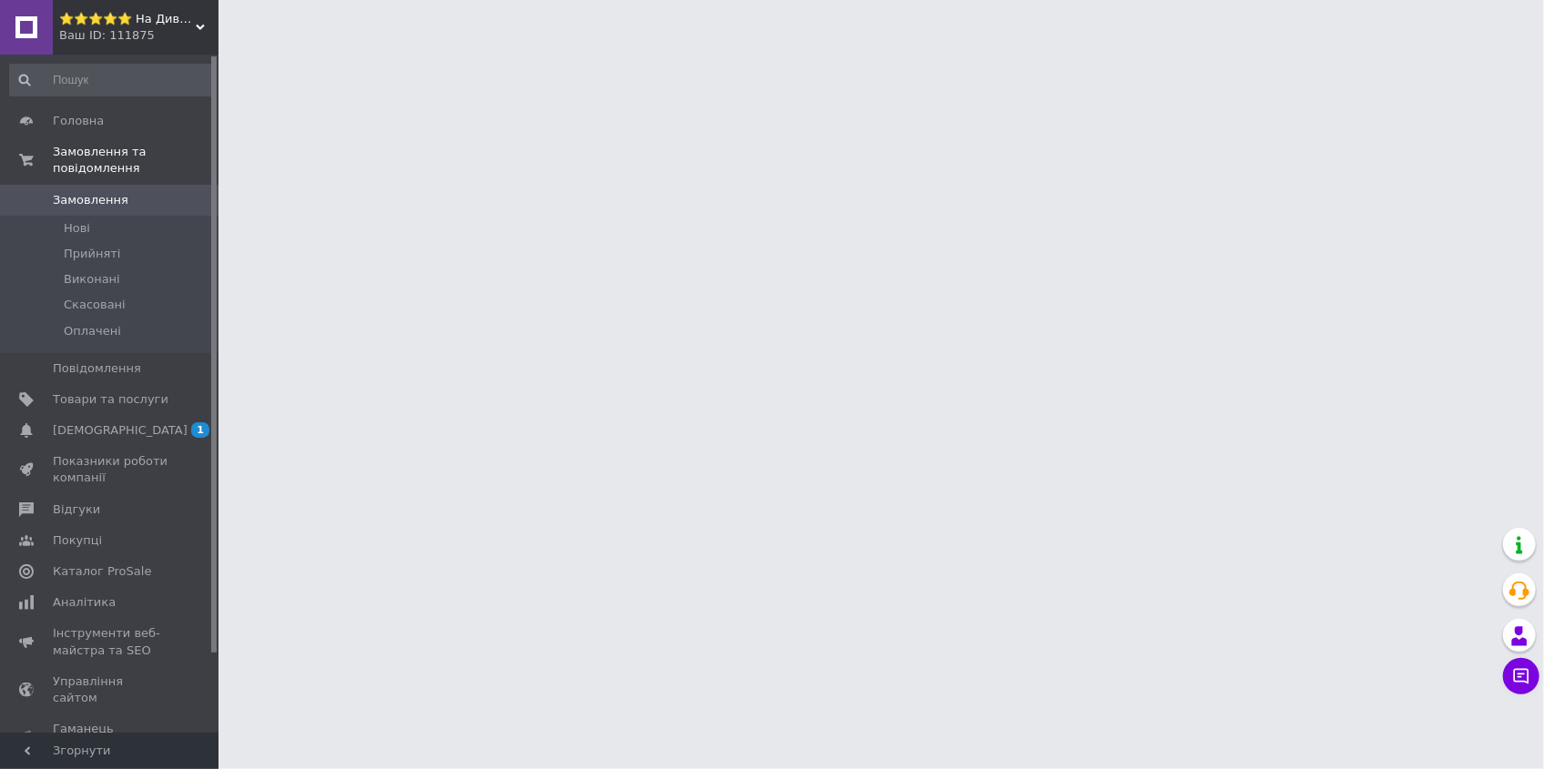
click at [109, 32] on div "Ваш ID: 111875" at bounding box center [138, 35] width 159 height 16
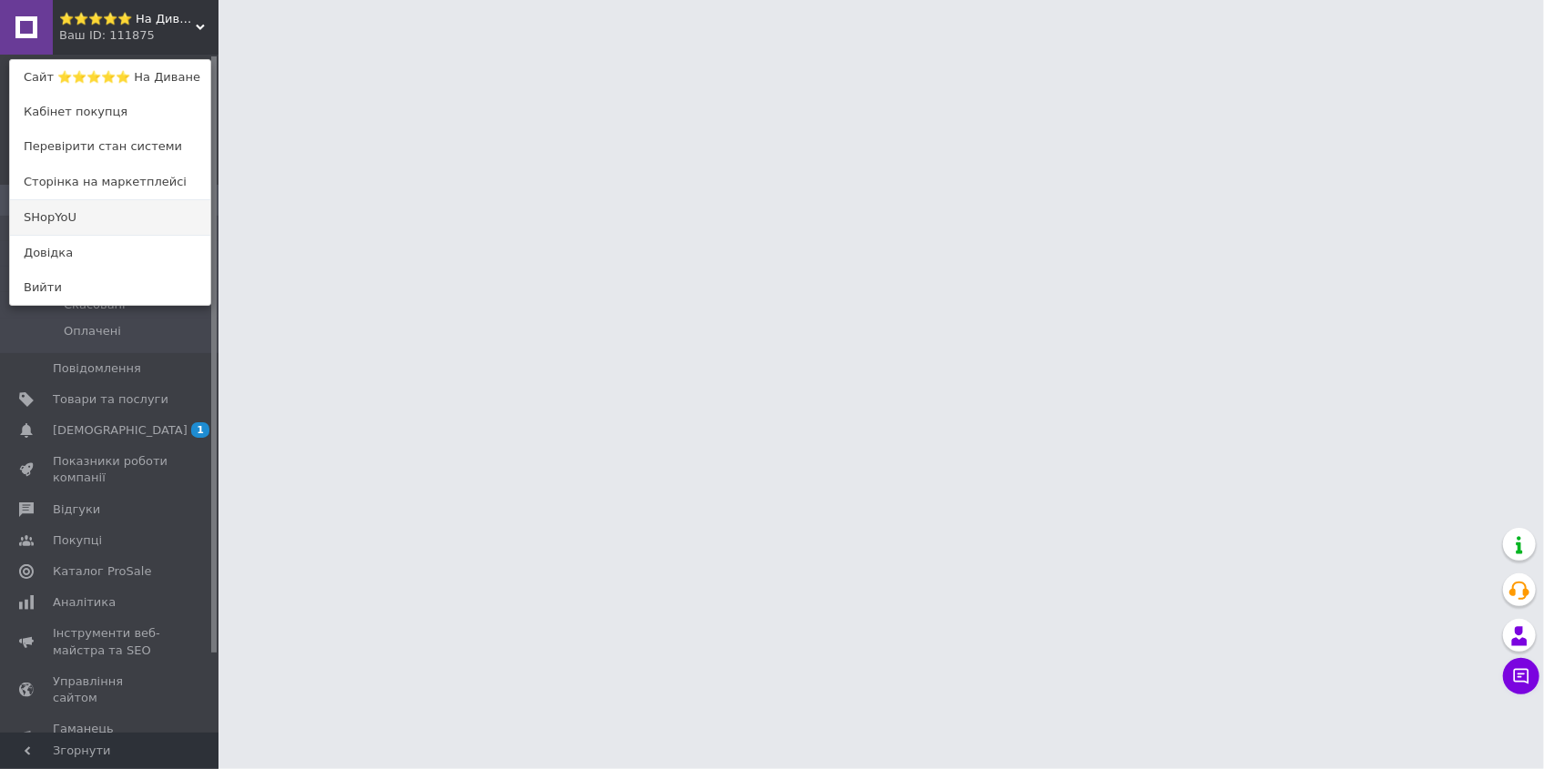
click at [63, 212] on link "SHopYoU" at bounding box center [110, 217] width 200 height 35
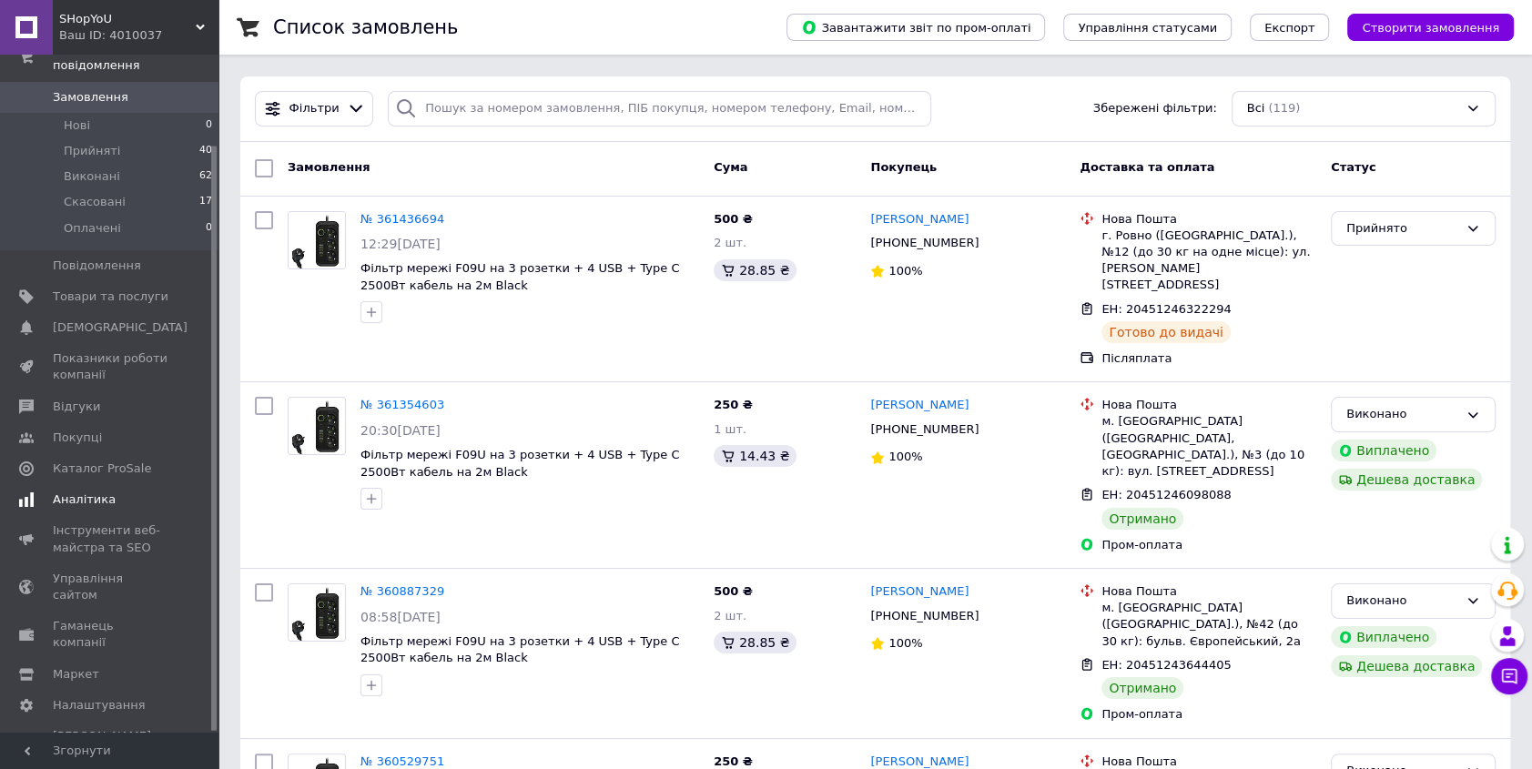
scroll to position [105, 0]
